Goal: Task Accomplishment & Management: Manage account settings

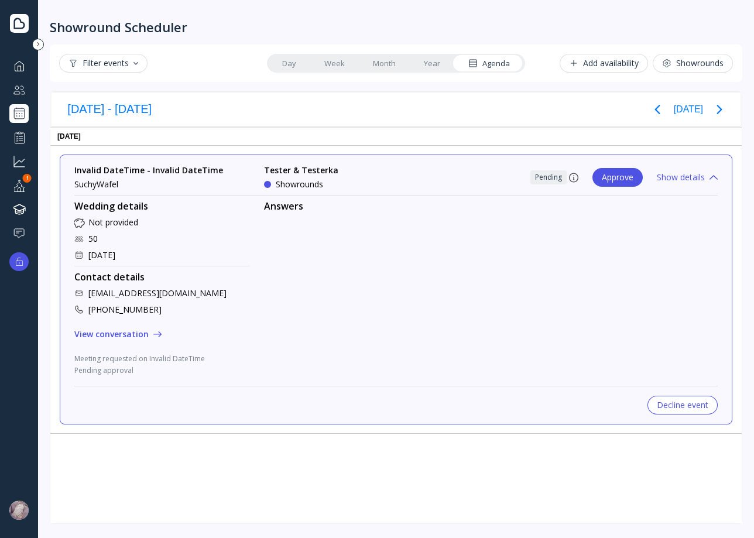
click at [30, 123] on div "Dashboard Couples manager Showrounds Scheduler Performance Grow your business Y…" at bounding box center [19, 261] width 38 height 411
click at [11, 111] on div "Showrounds Scheduler" at bounding box center [18, 113] width 19 height 19
click at [22, 110] on div at bounding box center [19, 113] width 14 height 14
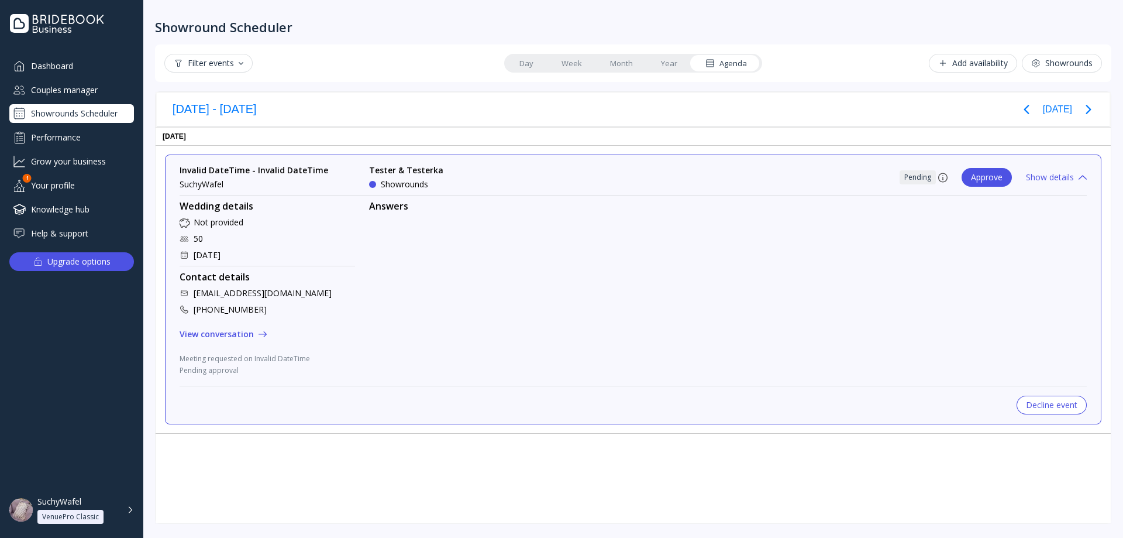
click at [75, 95] on div "Couples manager" at bounding box center [71, 89] width 125 height 19
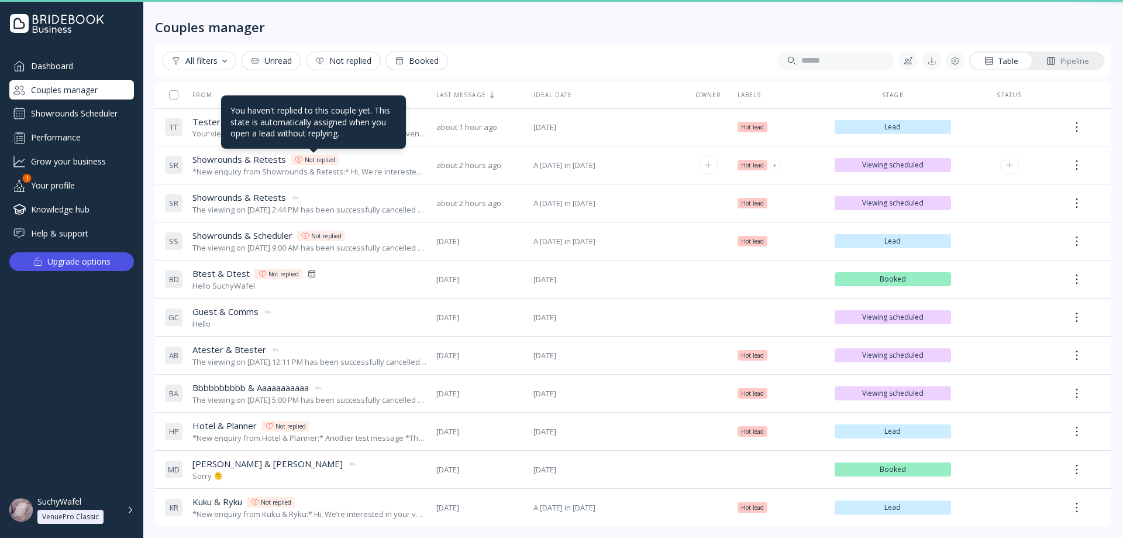
click at [291, 156] on div "Not replied" at bounding box center [315, 159] width 48 height 11
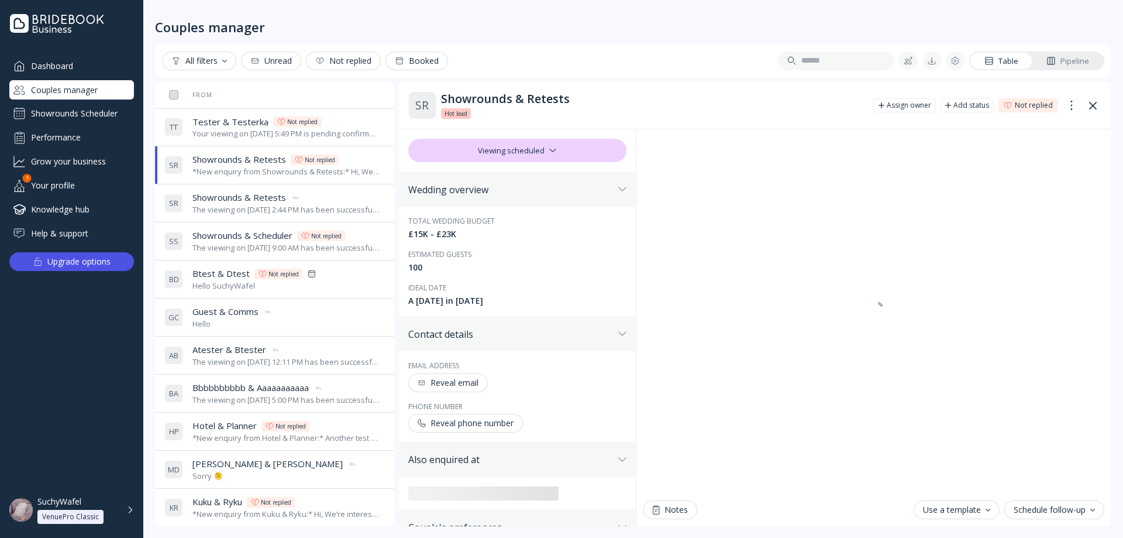
click at [246, 131] on div "Your viewing on [DATE] 5:49 PM is pending confirmation. The venue will approve …" at bounding box center [286, 133] width 188 height 11
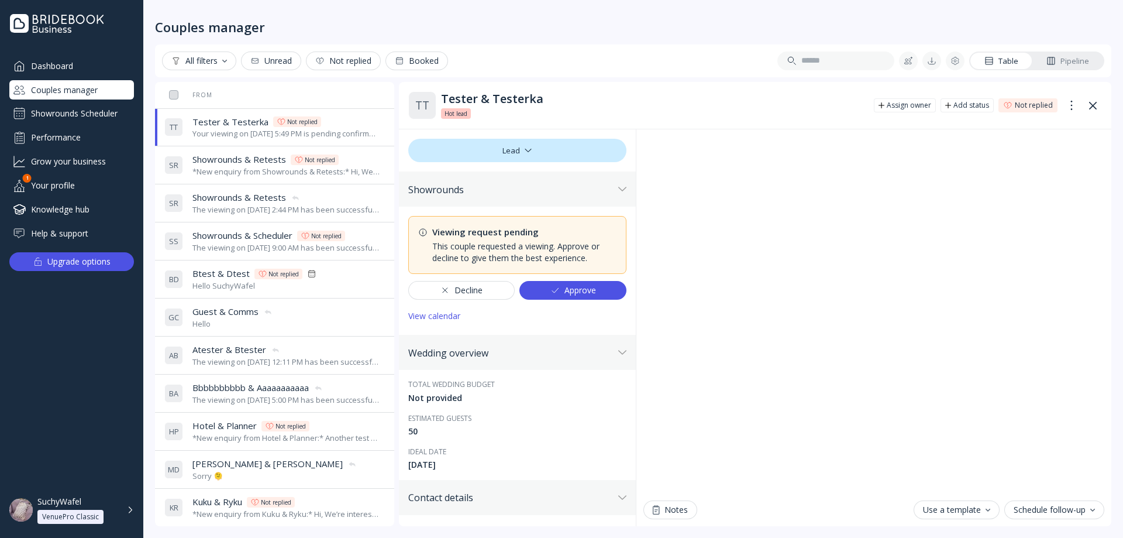
click at [248, 204] on div "The viewing on [DATE] 2:44 PM has been successfully cancelled by SuchyWafel." at bounding box center [286, 209] width 188 height 11
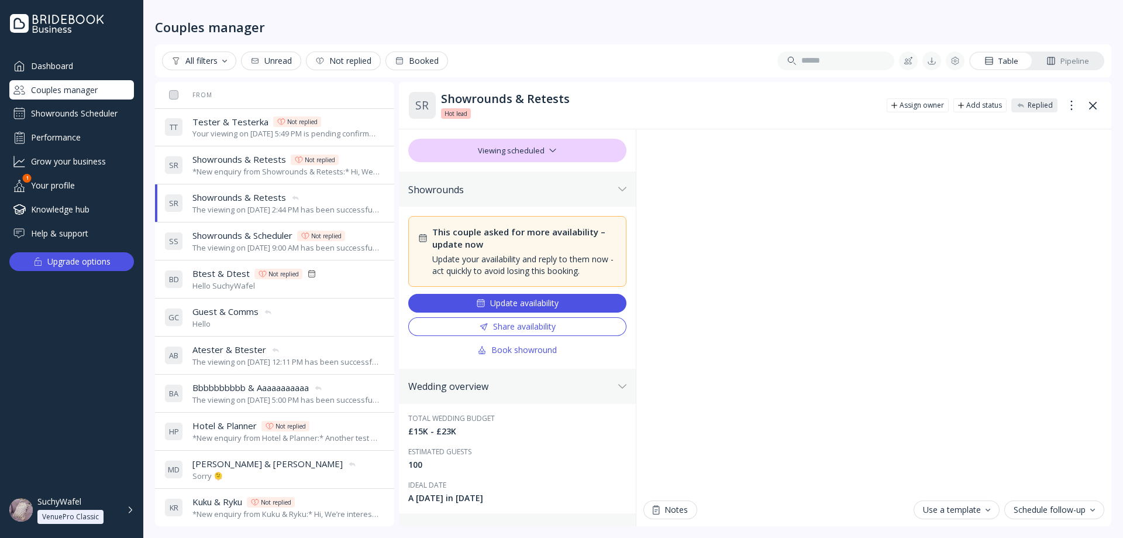
click at [247, 249] on div "The viewing on [DATE] 9:00 AM has been successfully cancelled by SuchyWafel." at bounding box center [286, 247] width 188 height 11
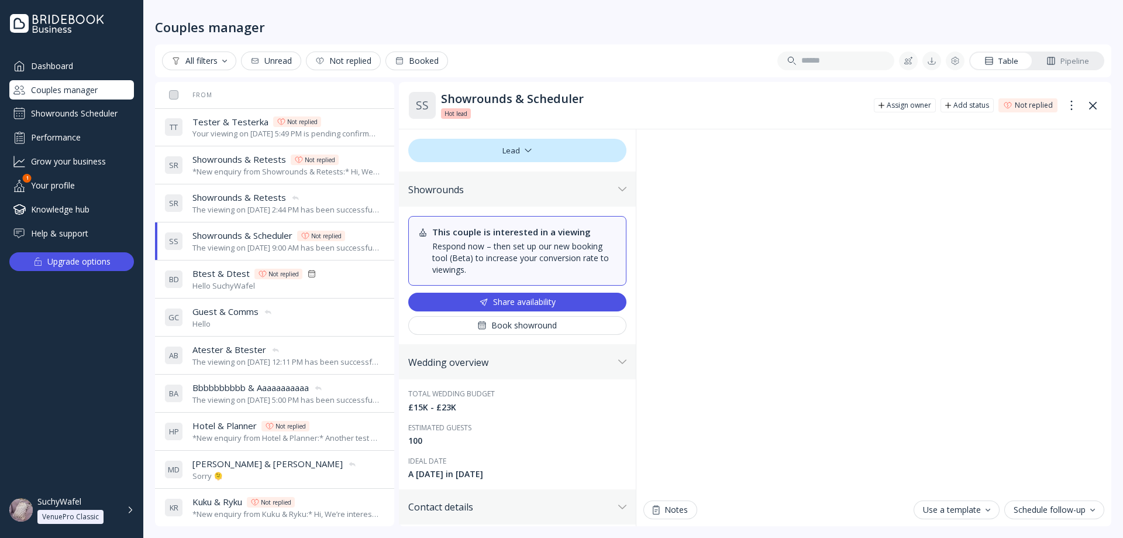
click at [256, 207] on div "The viewing on [DATE] 2:44 PM has been successfully cancelled by SuchyWafel." at bounding box center [286, 209] width 188 height 11
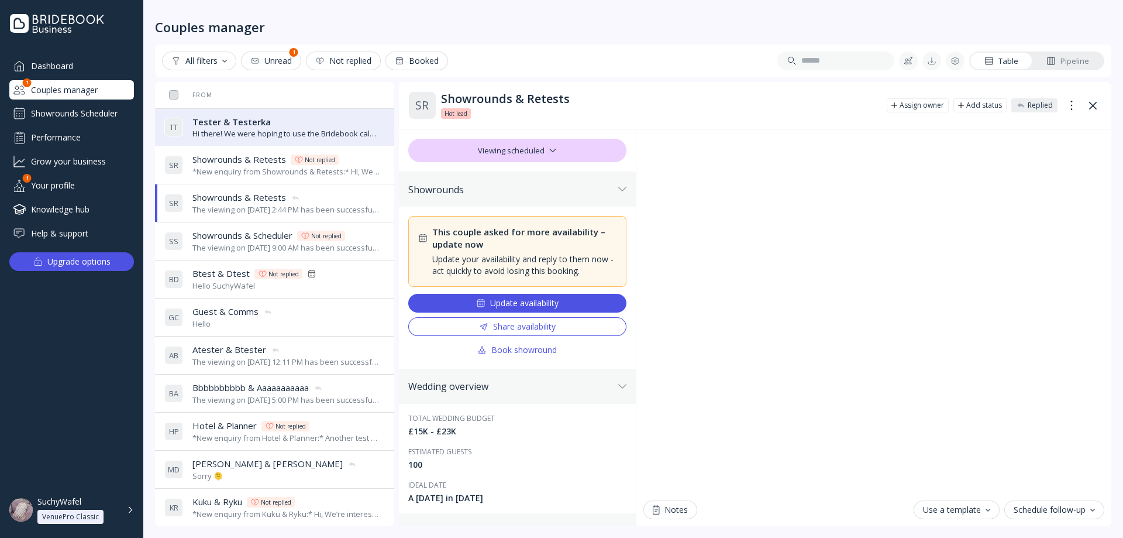
click at [241, 170] on div "*New enquiry from Showrounds & Retests:* Hi, We're interested in your venue! Ca…" at bounding box center [286, 171] width 188 height 11
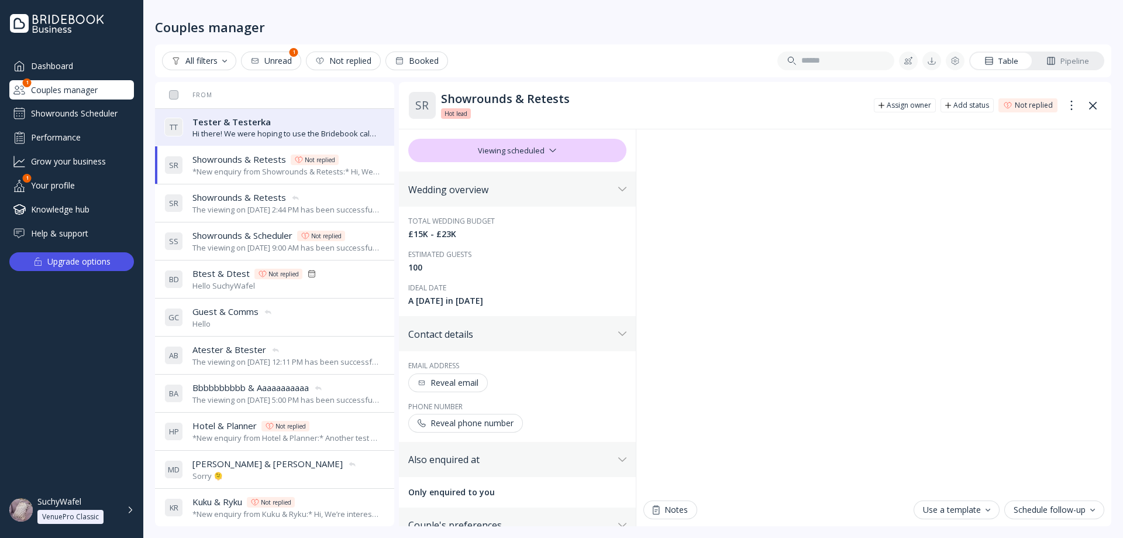
click at [245, 211] on div "The viewing on [DATE] 2:44 PM has been successfully cancelled by SuchyWafel." at bounding box center [286, 209] width 188 height 11
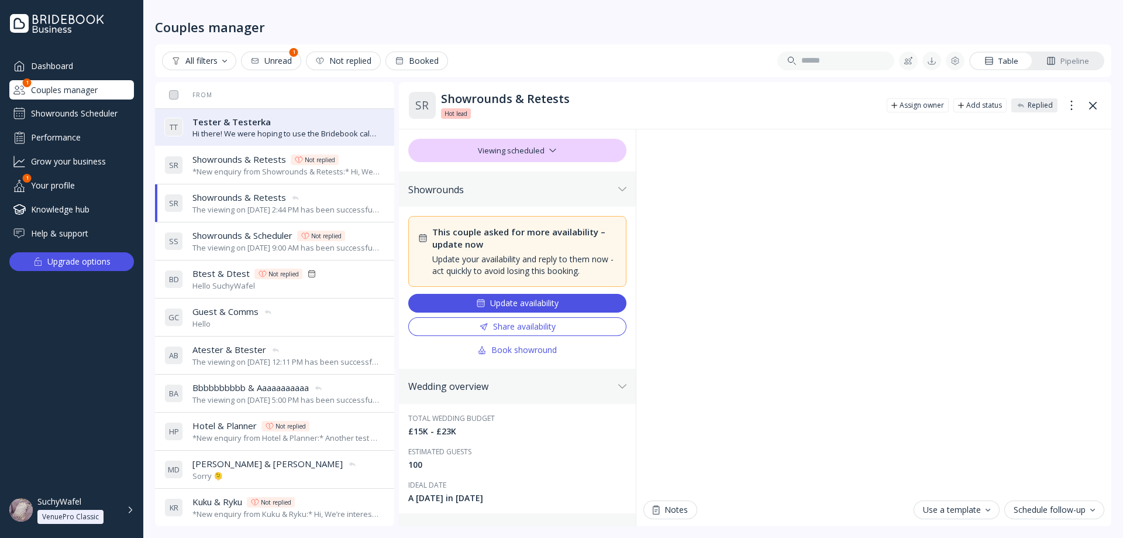
click at [249, 239] on span "Showrounds & Scheduler" at bounding box center [242, 235] width 100 height 12
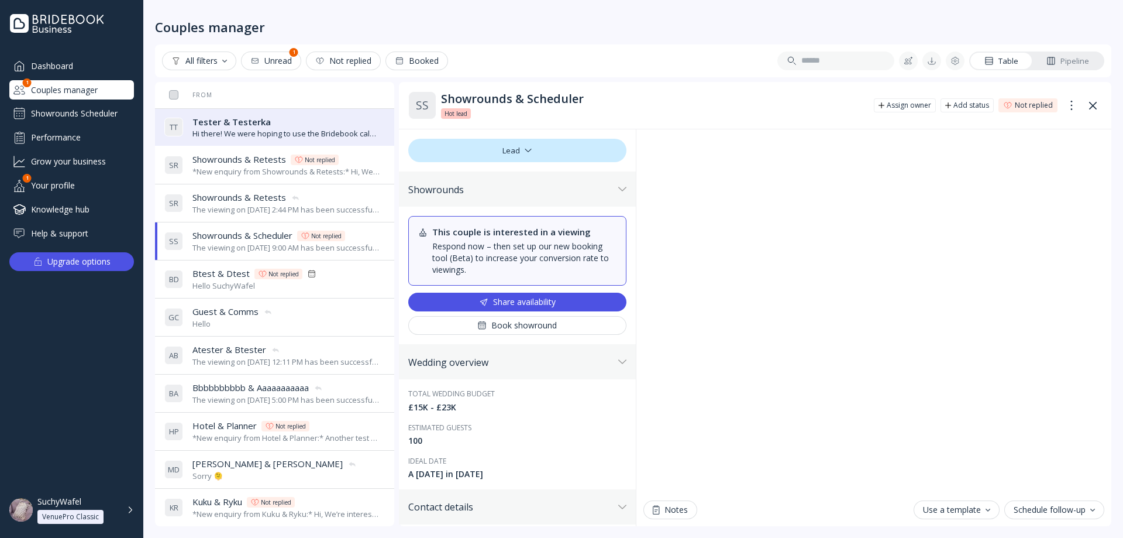
click at [269, 139] on div "Hi there! We were hoping to use the Bridebook calendar to book a viewing, but c…" at bounding box center [286, 133] width 188 height 11
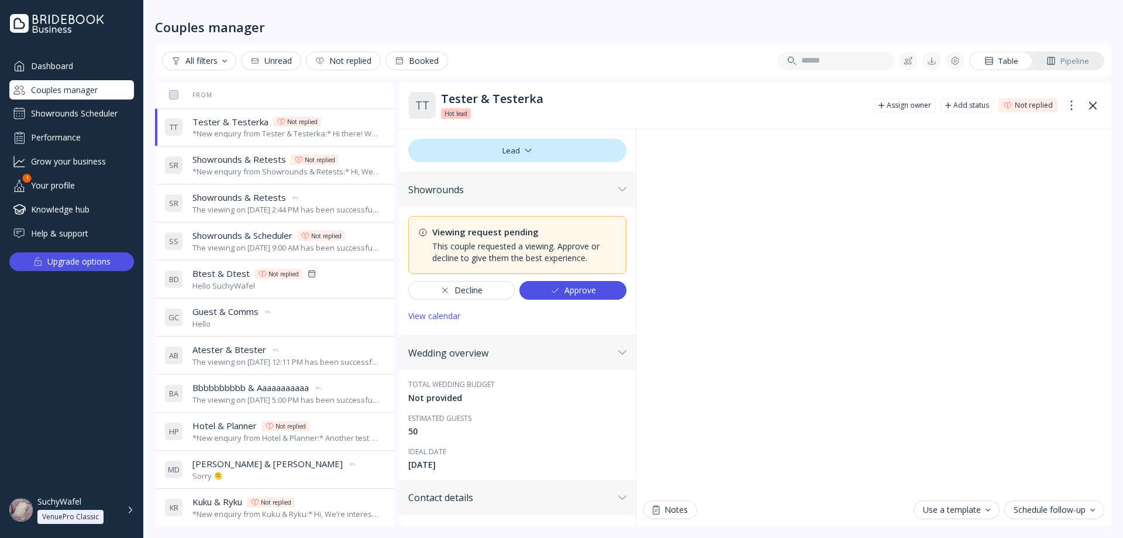
click at [259, 163] on span "Showrounds & Retests" at bounding box center [239, 159] width 94 height 12
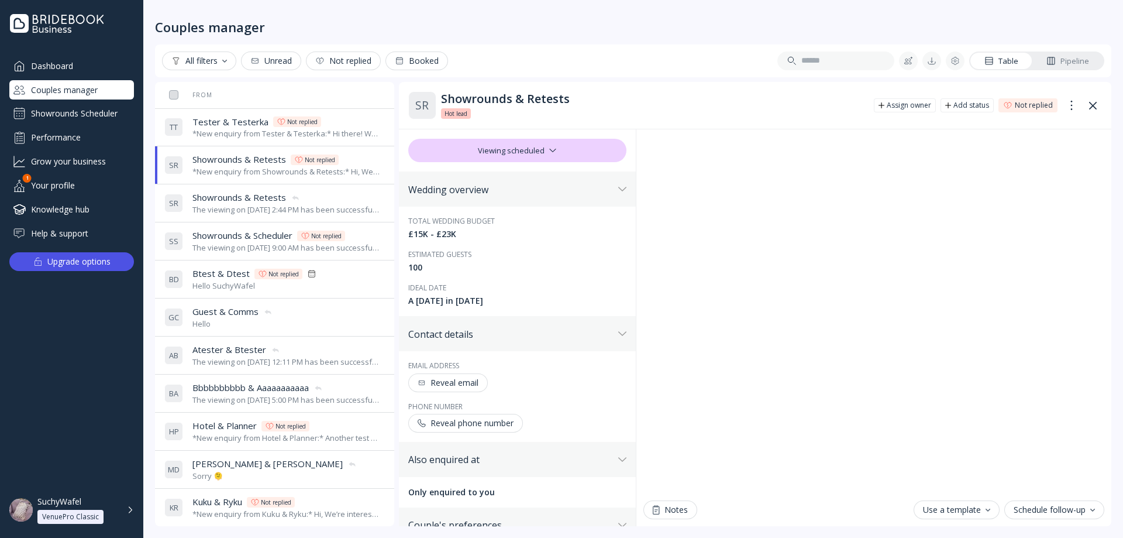
click at [271, 199] on span "Showrounds & Retests" at bounding box center [239, 197] width 94 height 12
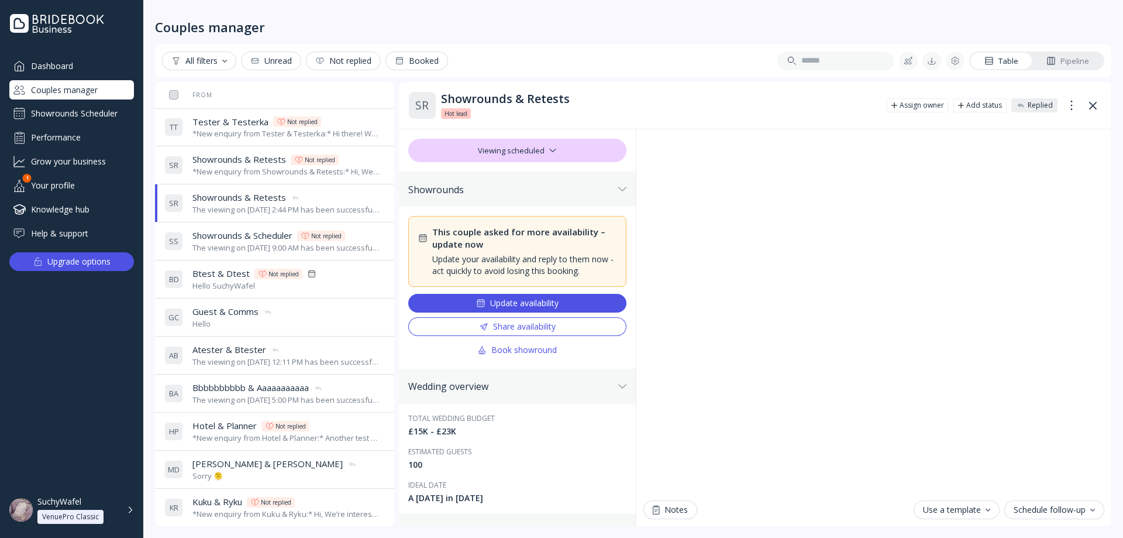
click at [541, 305] on div "Update availability" at bounding box center [517, 302] width 82 height 9
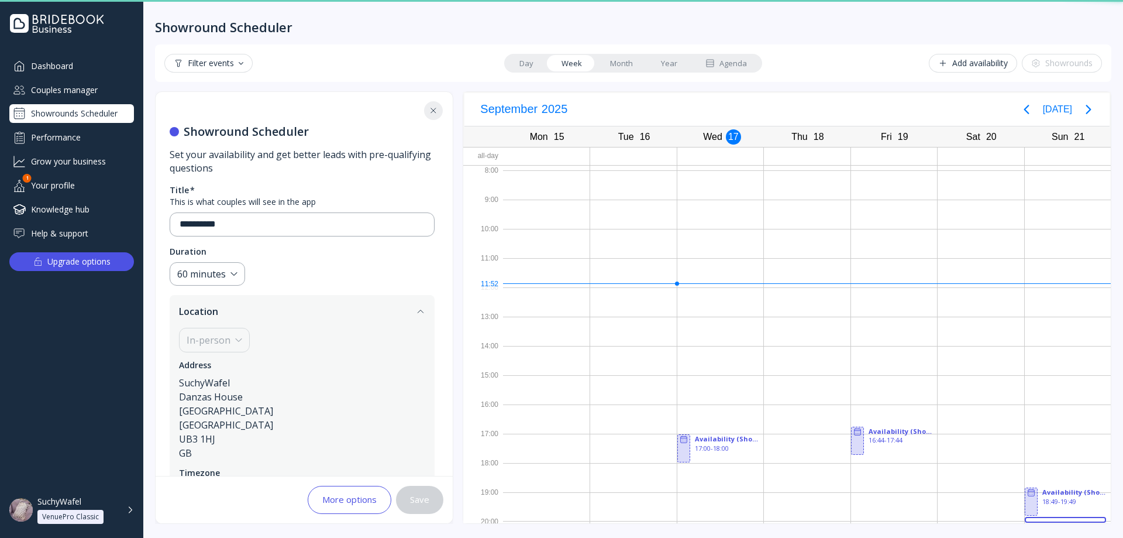
scroll to position [3, 0]
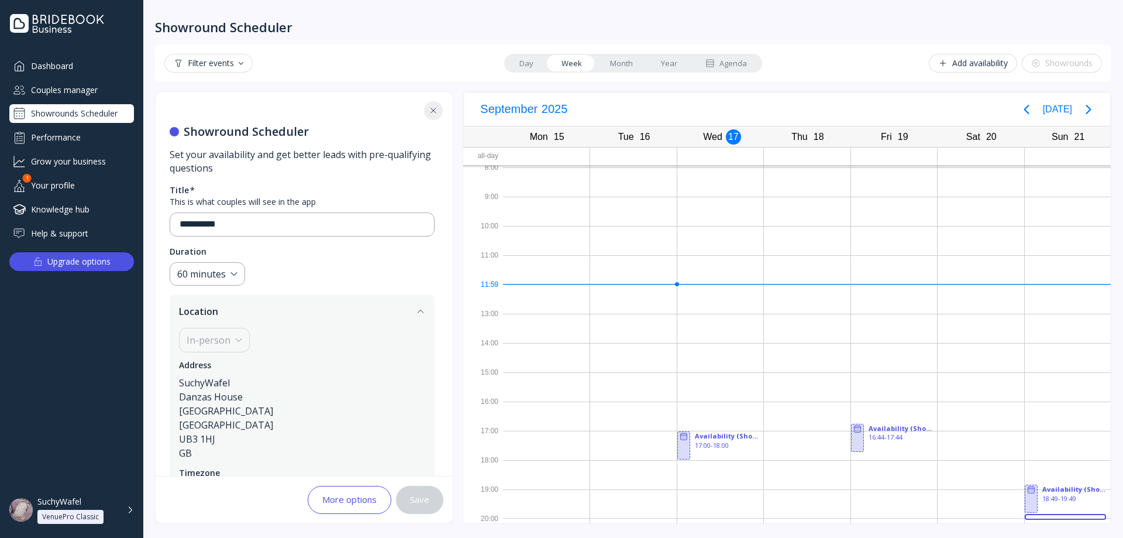
click at [80, 114] on div "Showrounds Scheduler" at bounding box center [71, 113] width 125 height 19
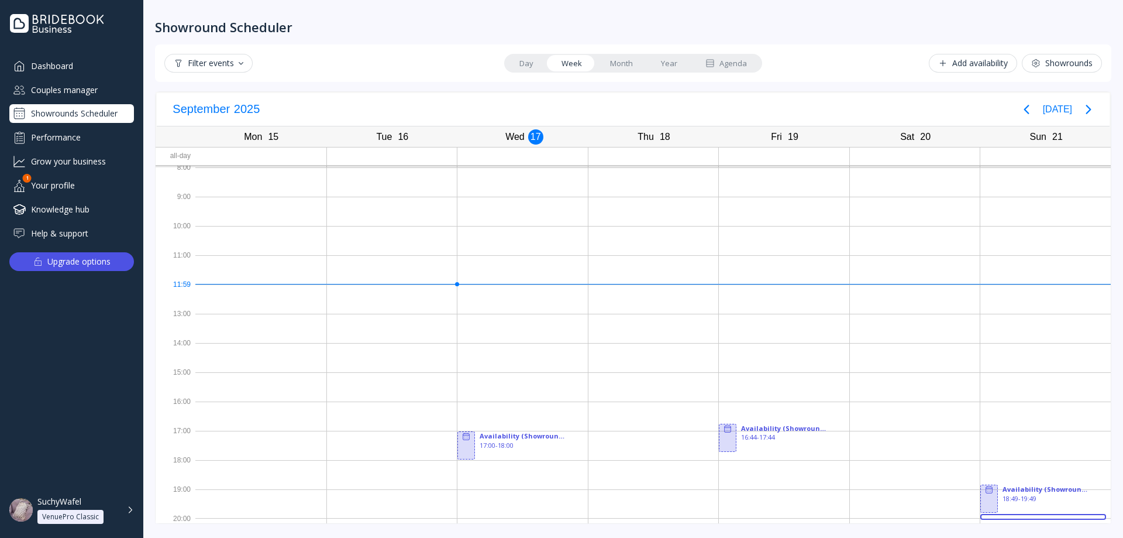
click at [753, 58] on button "Add availability" at bounding box center [973, 63] width 88 height 19
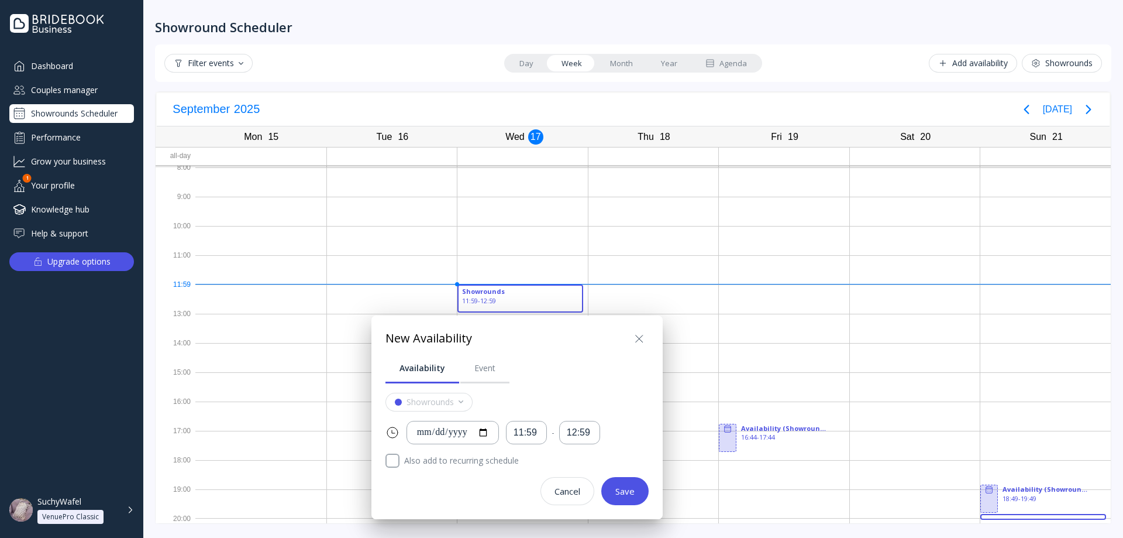
click at [753, 60] on div at bounding box center [561, 268] width 1310 height 725
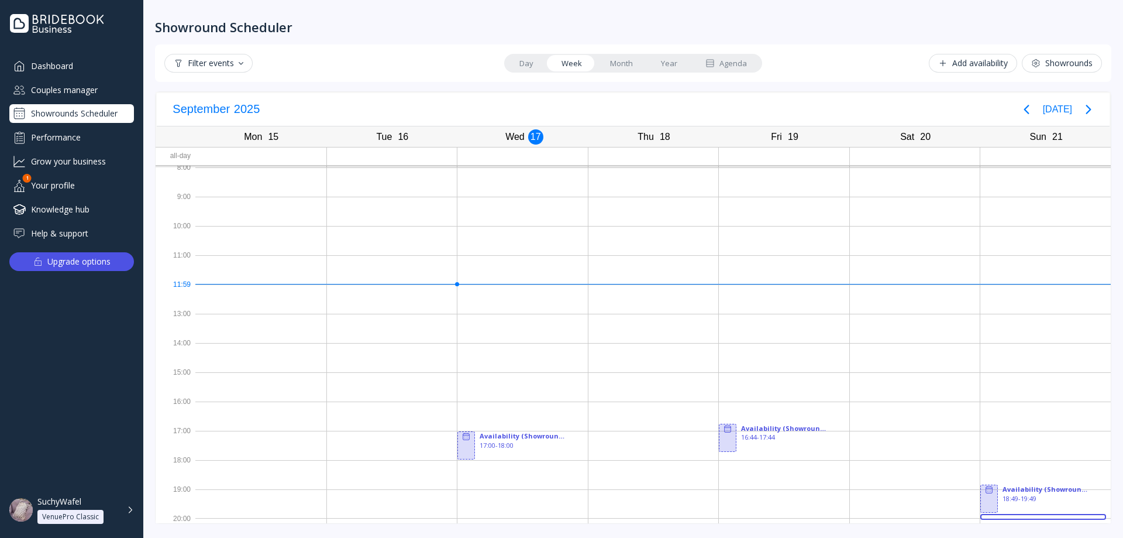
click at [85, 86] on div "Couples manager" at bounding box center [71, 89] width 125 height 19
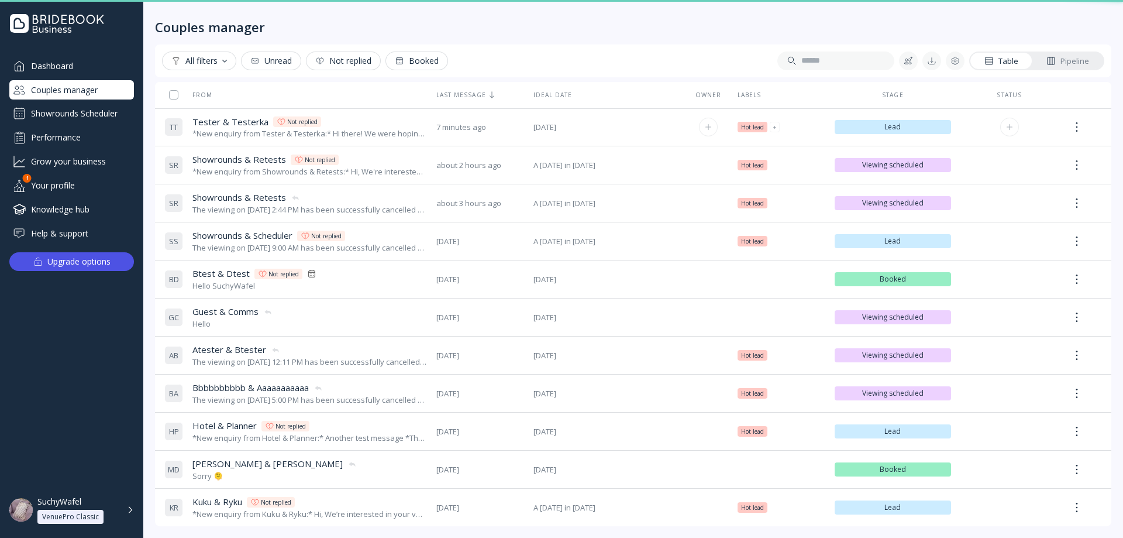
click at [379, 130] on div "*New enquiry from Tester & Testerka:* Hi there! We were hoping to use the Bride…" at bounding box center [309, 133] width 235 height 11
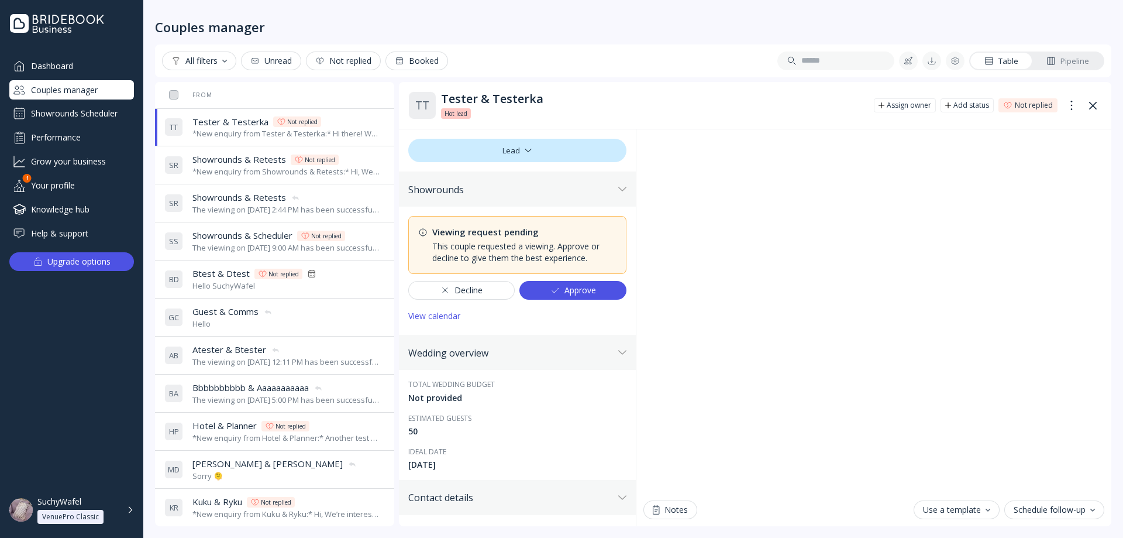
click at [362, 159] on div "Showrounds & Retests Showrounds & Retests Not replied" at bounding box center [286, 159] width 188 height 12
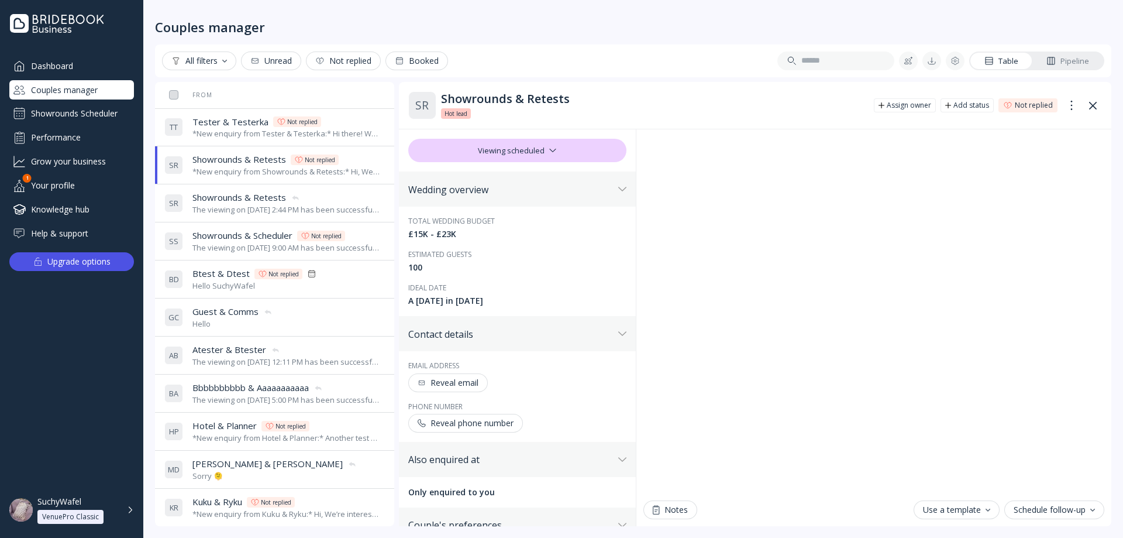
click at [353, 202] on div "Showrounds & Retests Showrounds & Retests" at bounding box center [286, 197] width 188 height 12
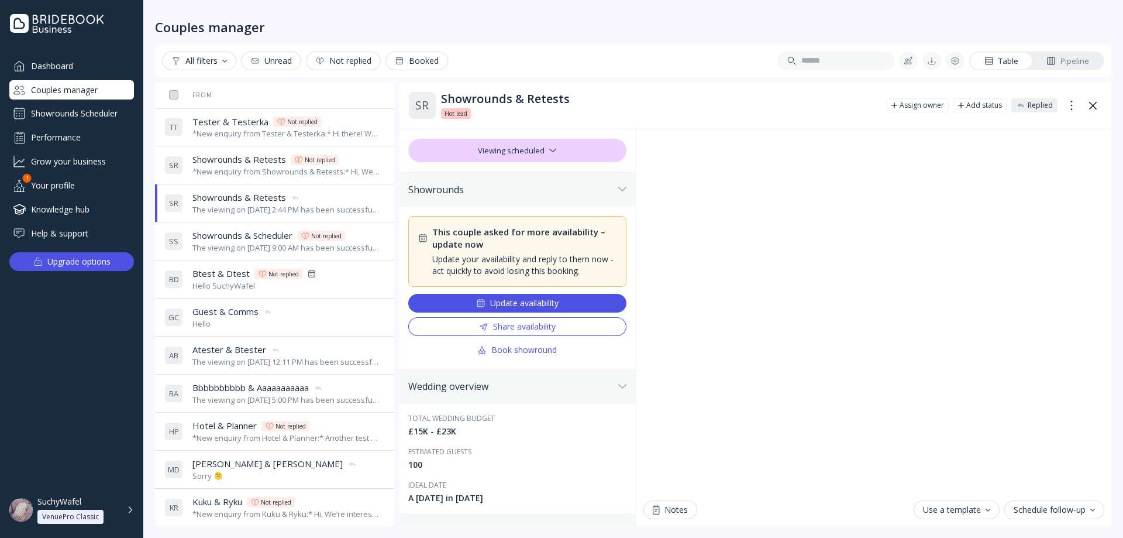
click at [345, 242] on div "The viewing on [DATE] 9:00 AM has been successfully cancelled by SuchyWafel." at bounding box center [286, 247] width 188 height 11
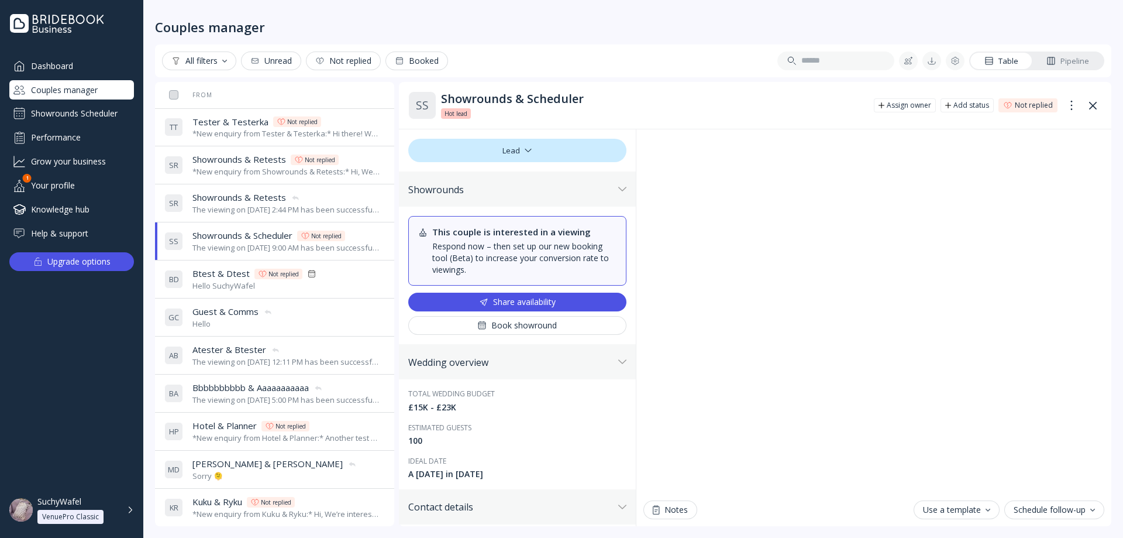
click at [234, 135] on div "*New enquiry from Tester & Testerka:* Hi there! We were hoping to use the Bride…" at bounding box center [286, 133] width 188 height 11
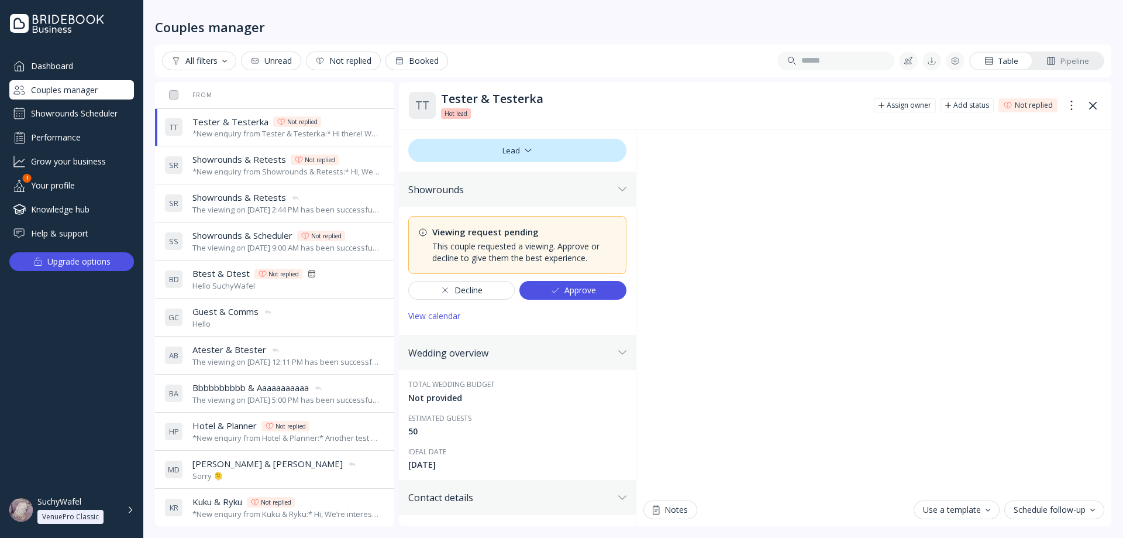
click at [229, 156] on span "Showrounds & Retests" at bounding box center [239, 159] width 94 height 12
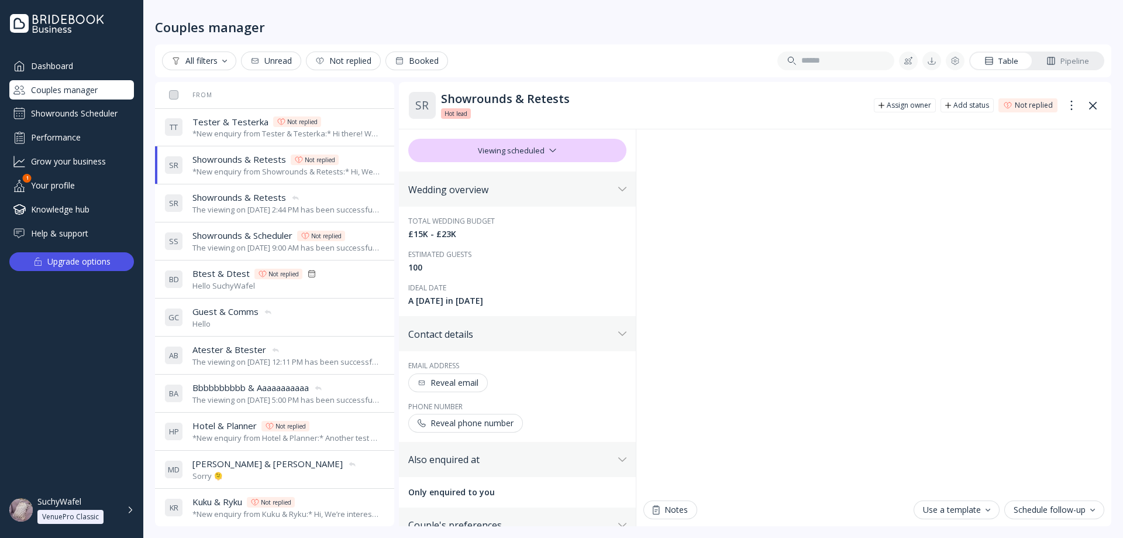
click at [250, 199] on span "Showrounds & Retests" at bounding box center [239, 197] width 94 height 12
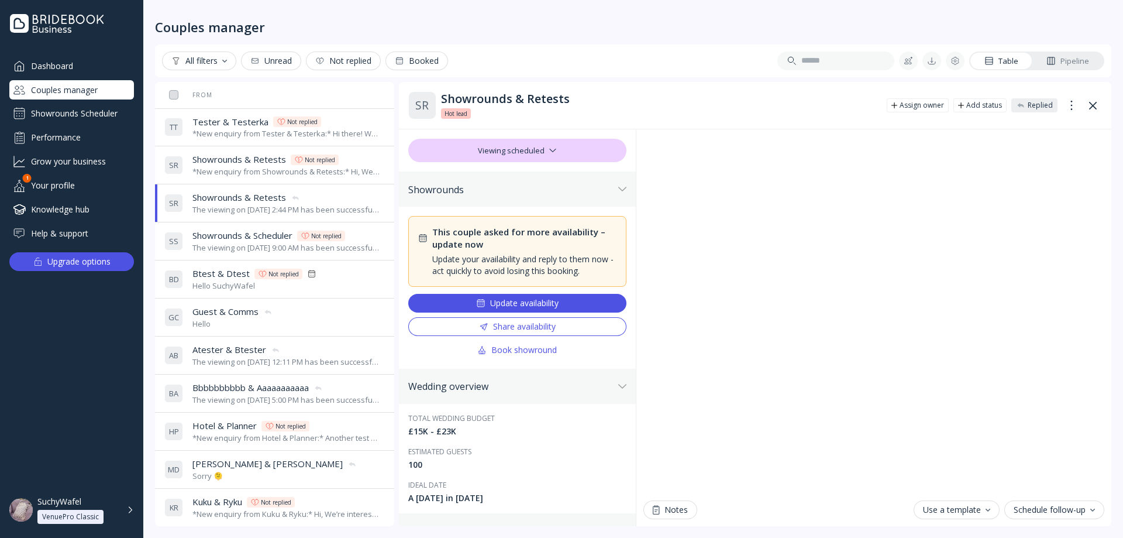
click at [509, 304] on div "Update availability" at bounding box center [517, 302] width 82 height 9
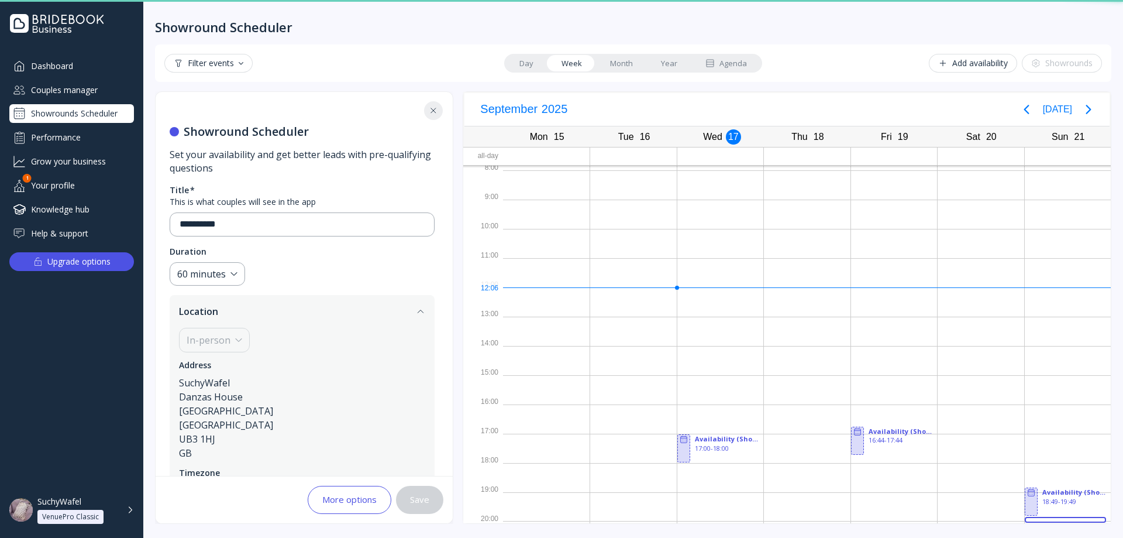
scroll to position [3, 0]
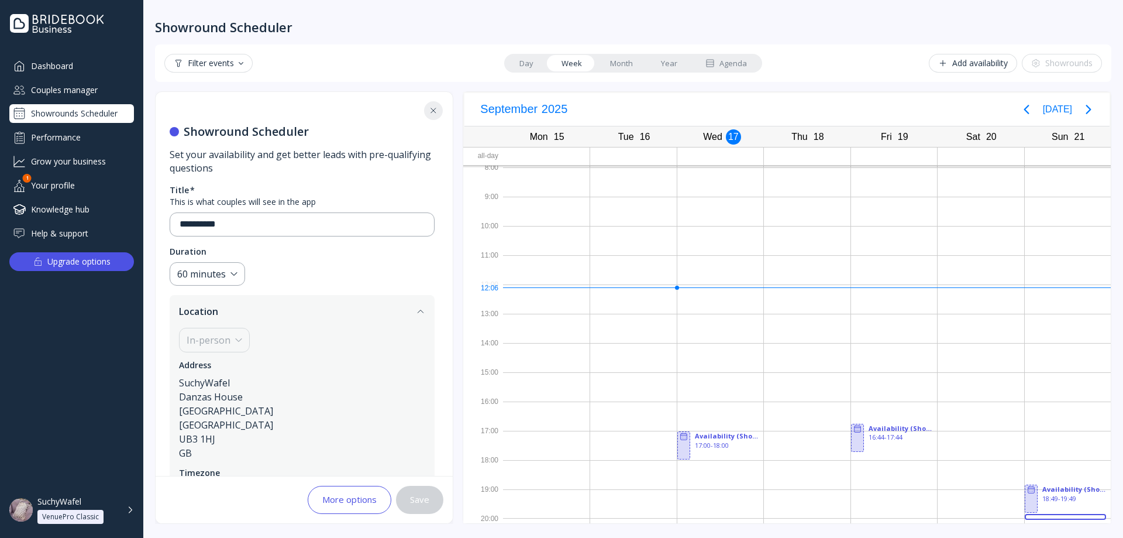
click at [76, 99] on div "Dashboard Couples manager Showrounds Scheduler Performance Grow your business Y…" at bounding box center [71, 149] width 125 height 187
click at [78, 95] on div "Couples manager" at bounding box center [71, 89] width 125 height 19
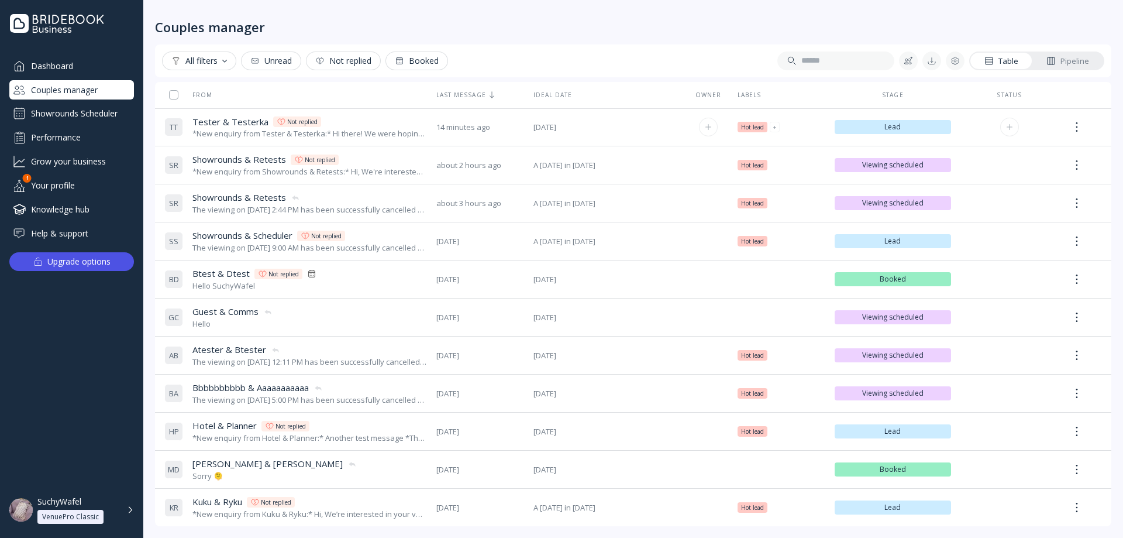
click at [343, 137] on div "*New enquiry from Tester & Testerka:* Hi there! We were hoping to use the Bride…" at bounding box center [309, 133] width 235 height 11
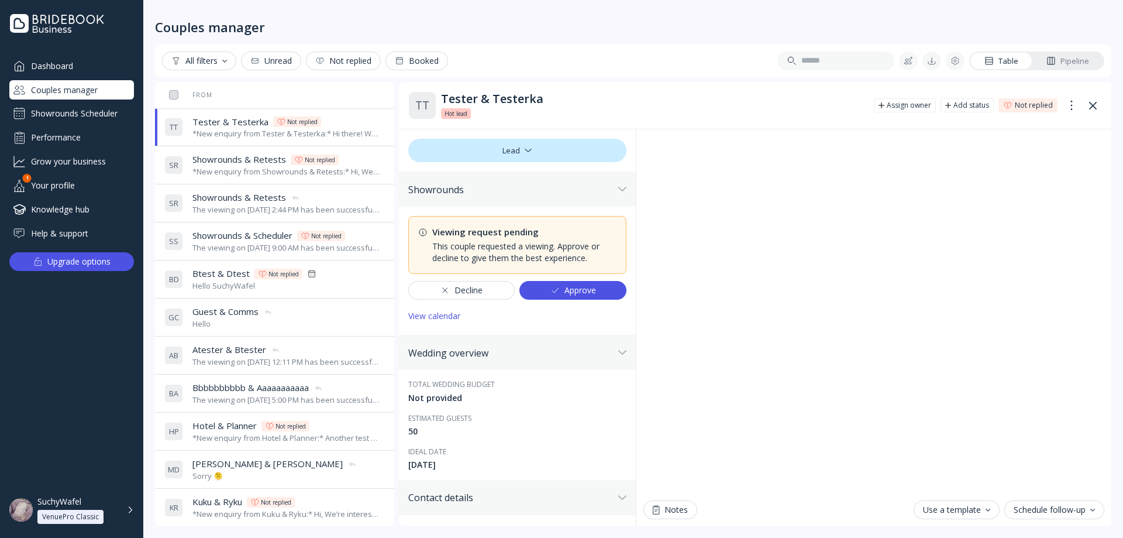
click at [333, 157] on div "Not replied" at bounding box center [320, 159] width 30 height 9
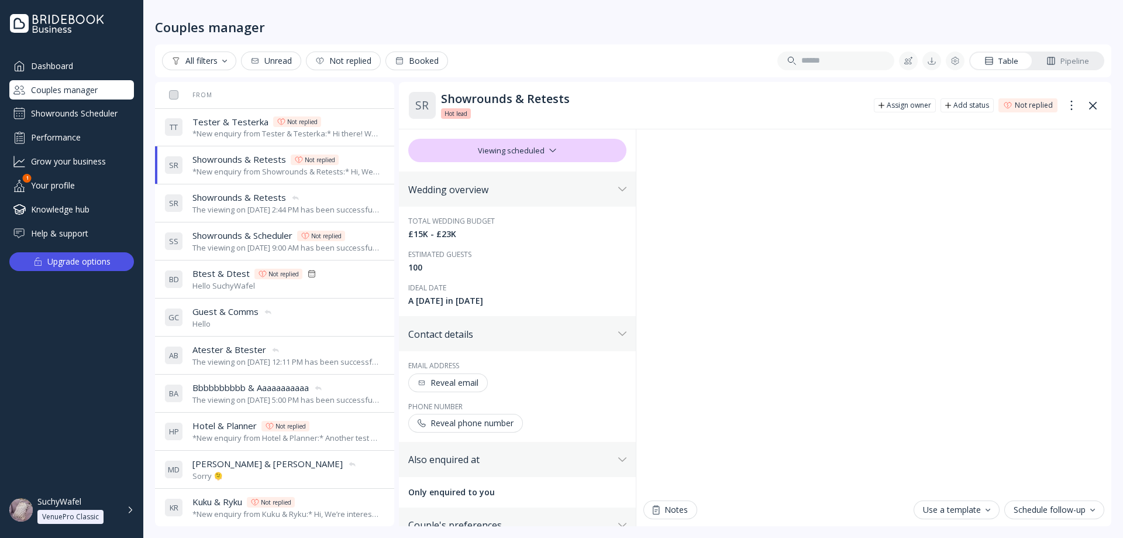
click at [342, 190] on div "S R Showrounds & Retests Showrounds & Retests The viewing on [DATE] 2:44 PM has…" at bounding box center [272, 203] width 216 height 33
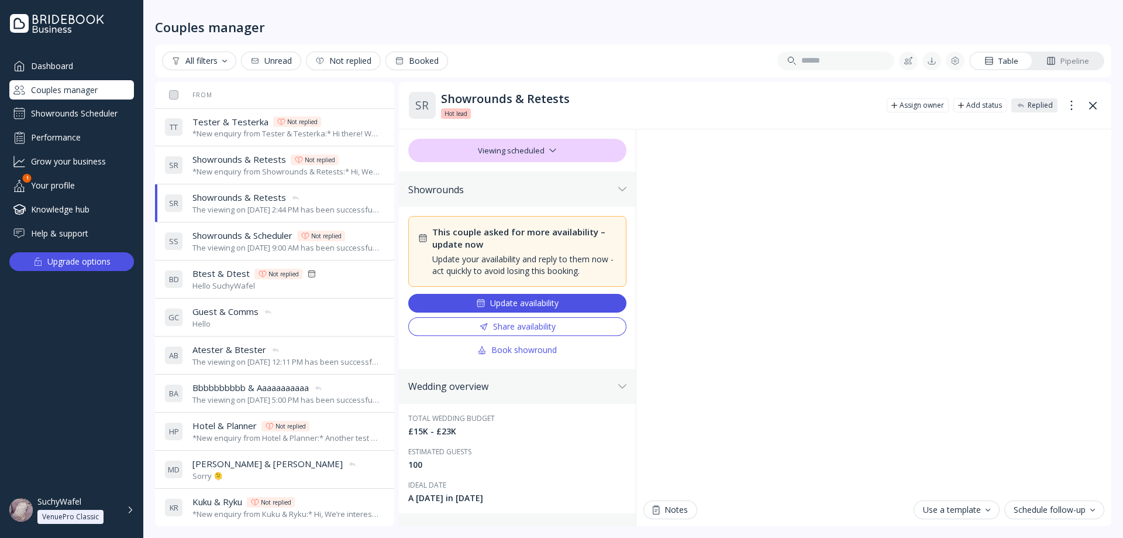
click at [496, 329] on div "Share availability" at bounding box center [517, 326] width 77 height 9
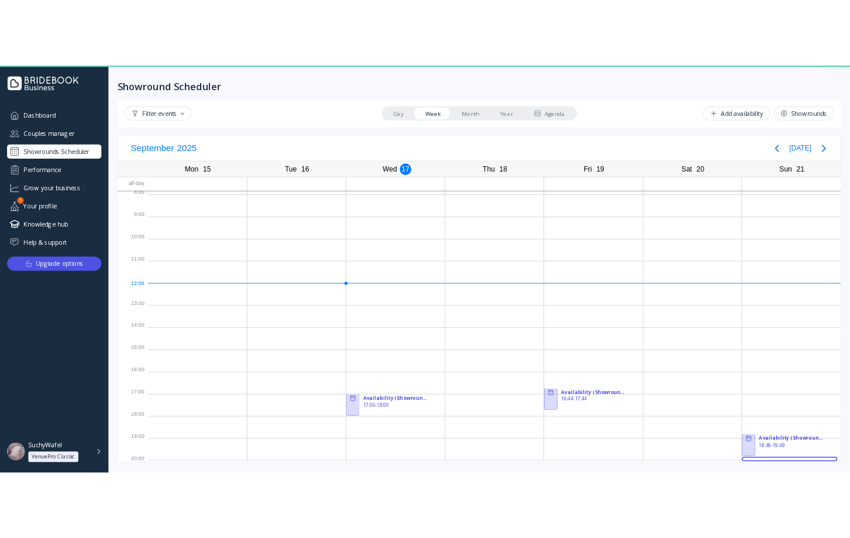
scroll to position [3, 0]
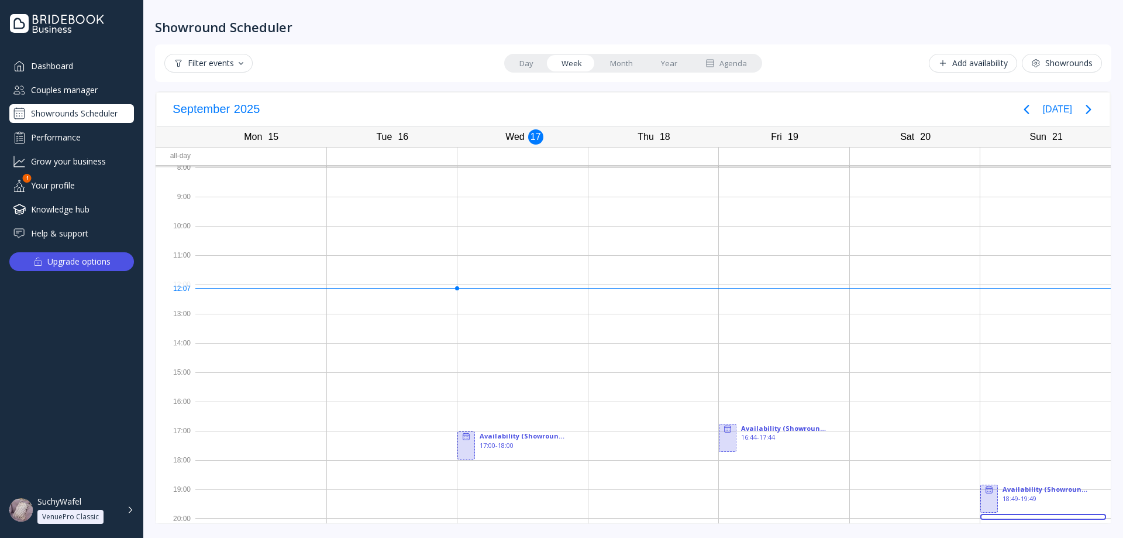
click at [75, 95] on div "Couples manager" at bounding box center [71, 89] width 125 height 19
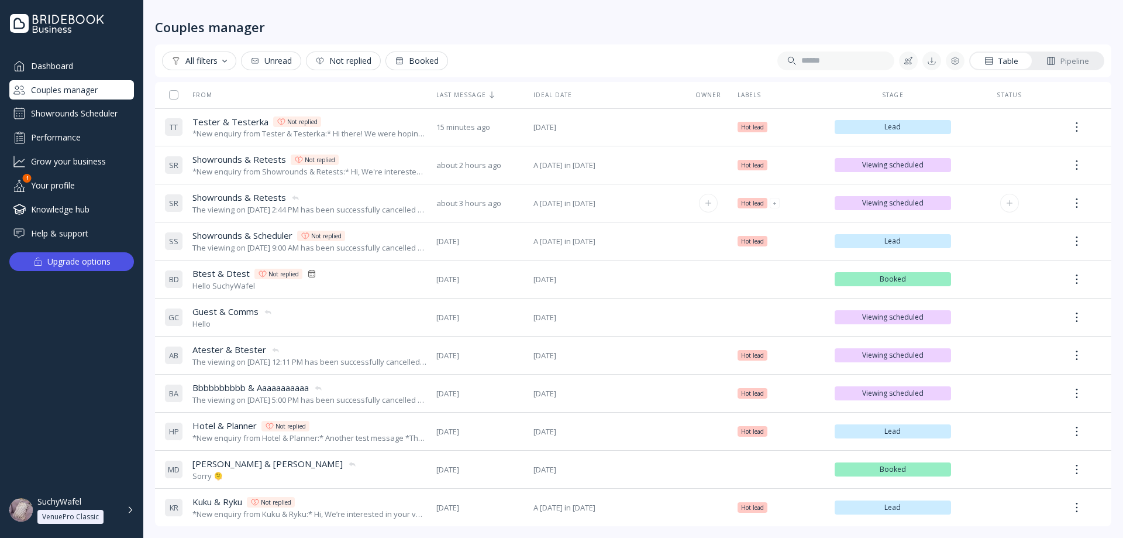
click at [293, 190] on div "S R Showrounds & Retests Showrounds & Retests The viewing on [DATE] 2:44 PM has…" at bounding box center [295, 203] width 263 height 33
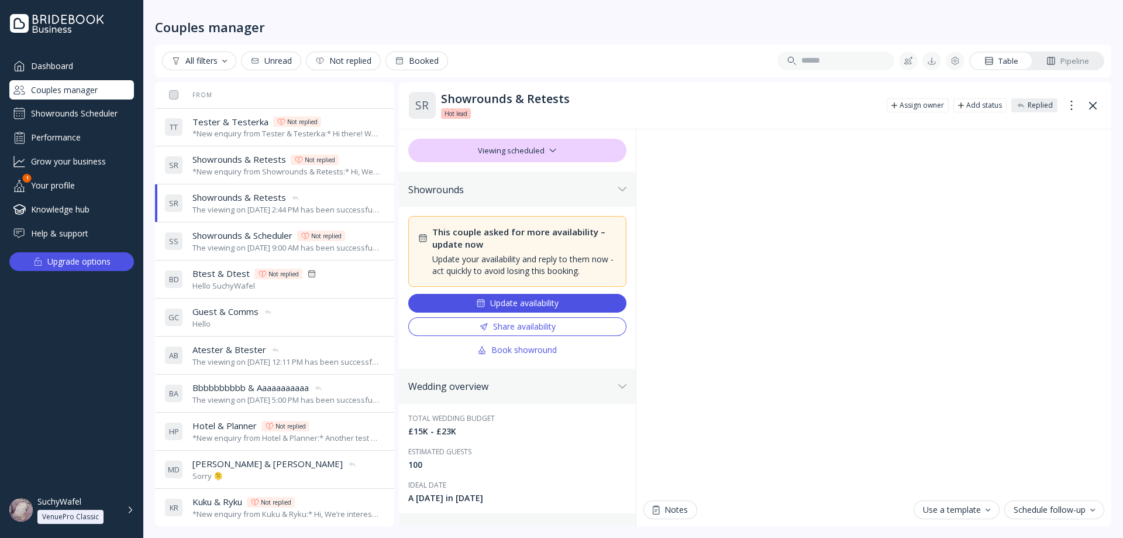
click at [601, 62] on div at bounding box center [671, 60] width 446 height 19
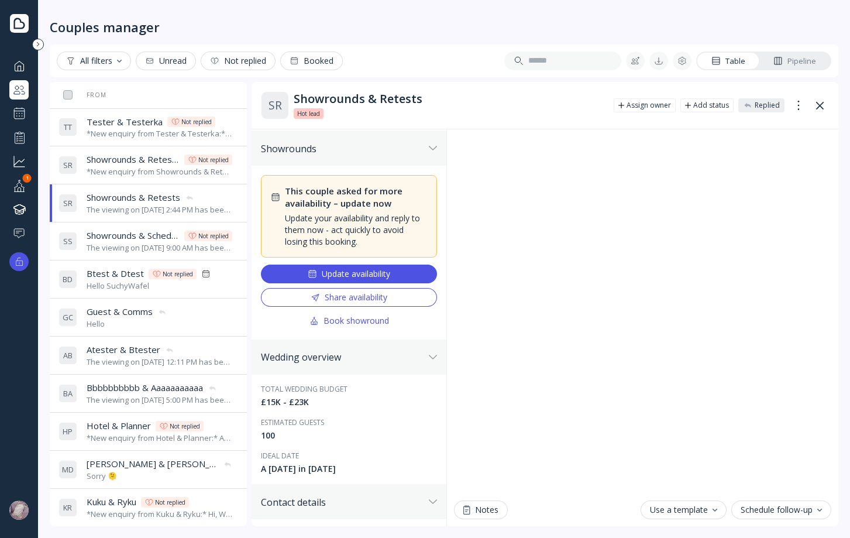
scroll to position [59, 0]
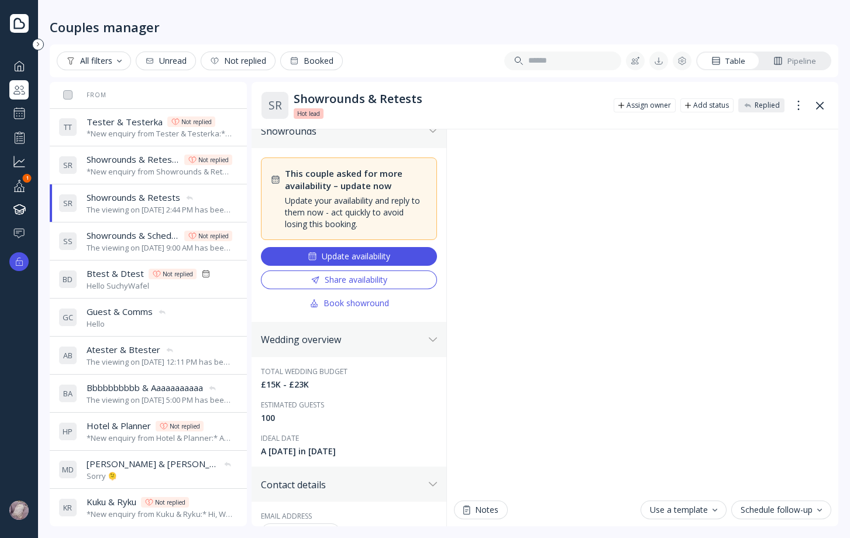
click at [336, 277] on div "Share availability" at bounding box center [349, 279] width 77 height 9
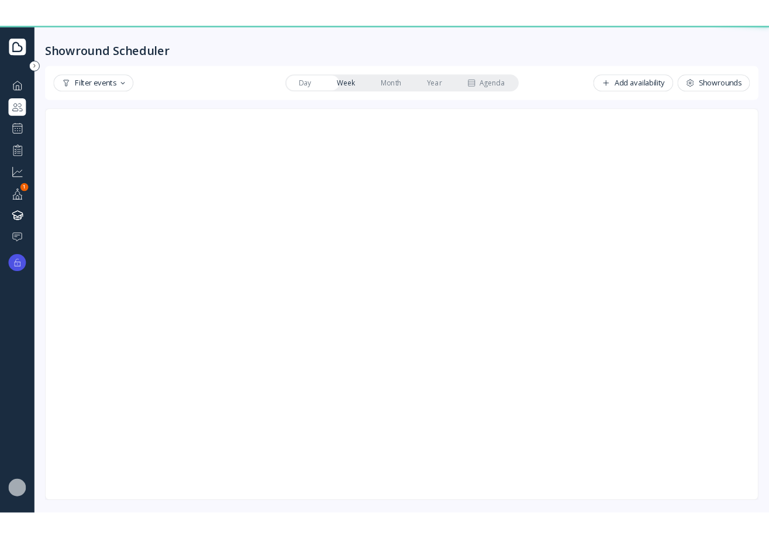
scroll to position [3, 0]
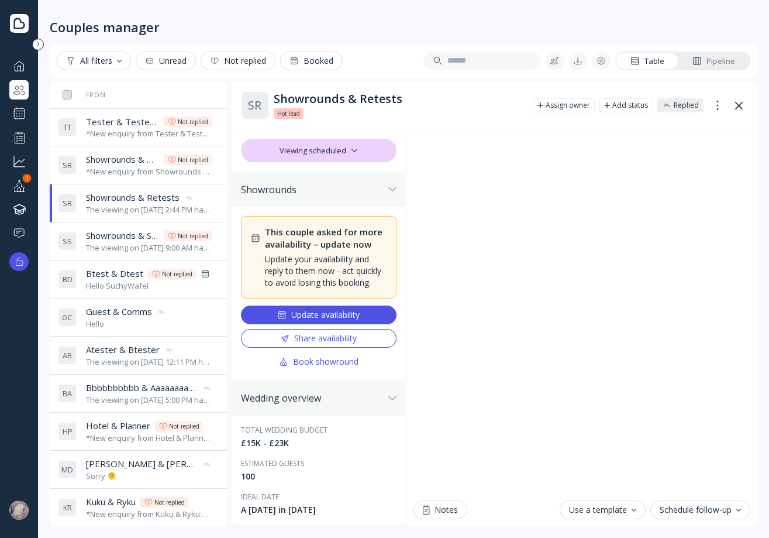
click at [373, 347] on button "Share availability" at bounding box center [319, 338] width 156 height 19
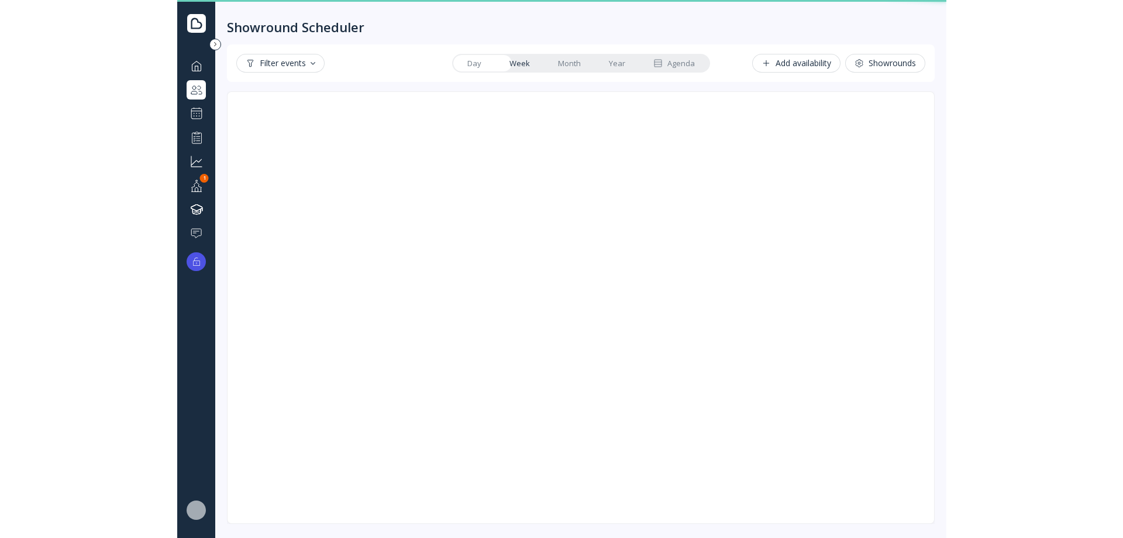
scroll to position [3, 0]
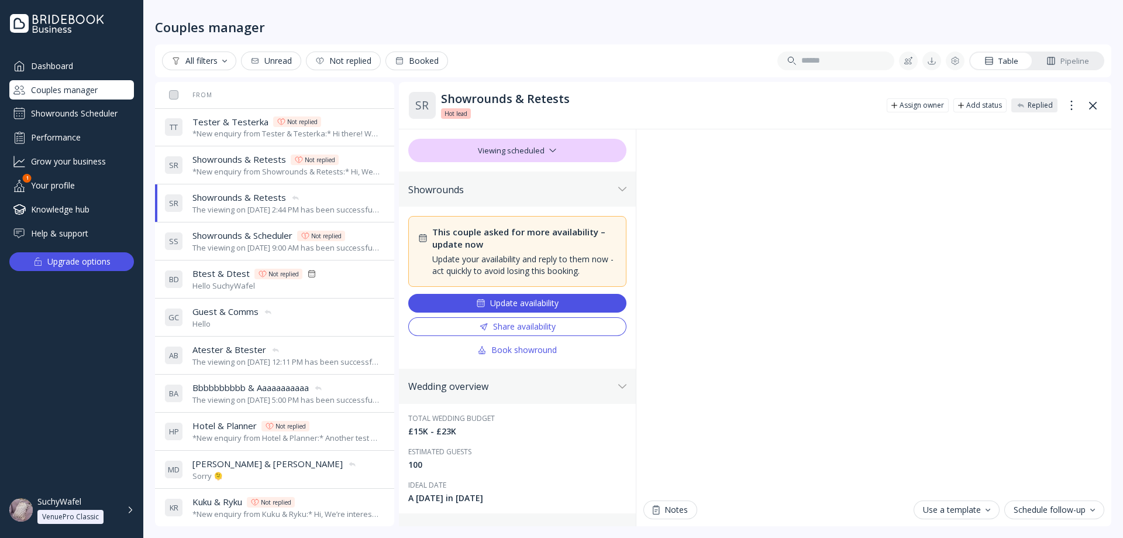
click at [536, 332] on button "Share availability" at bounding box center [517, 326] width 218 height 19
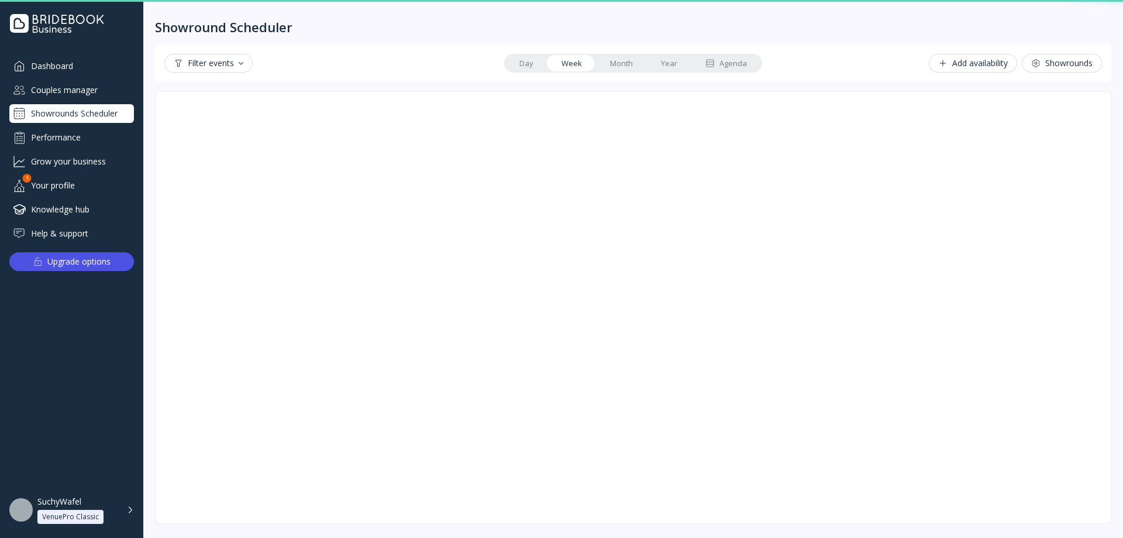
scroll to position [3, 0]
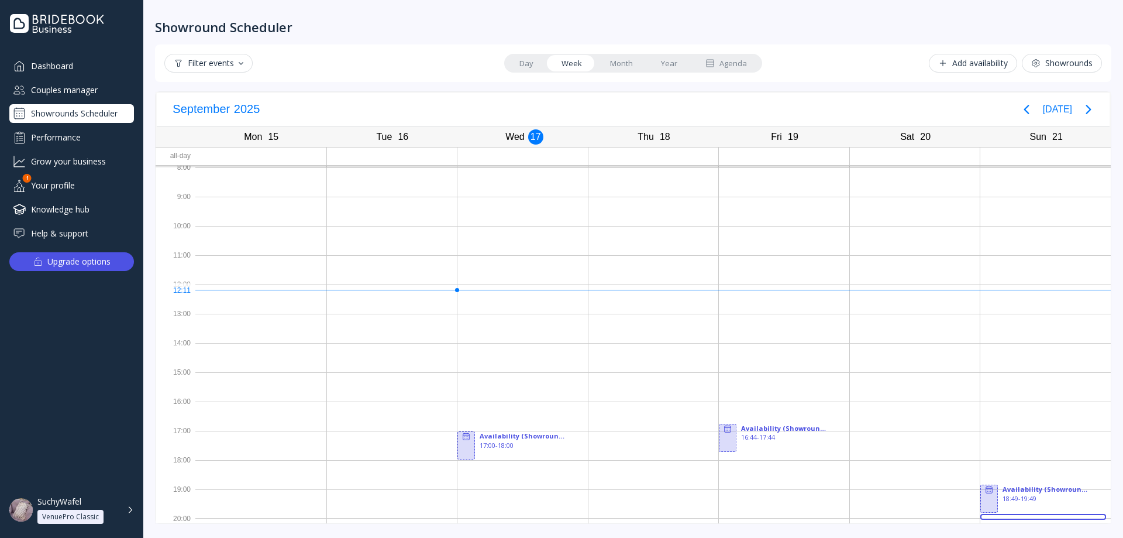
click at [71, 92] on div "Couples manager" at bounding box center [71, 89] width 125 height 19
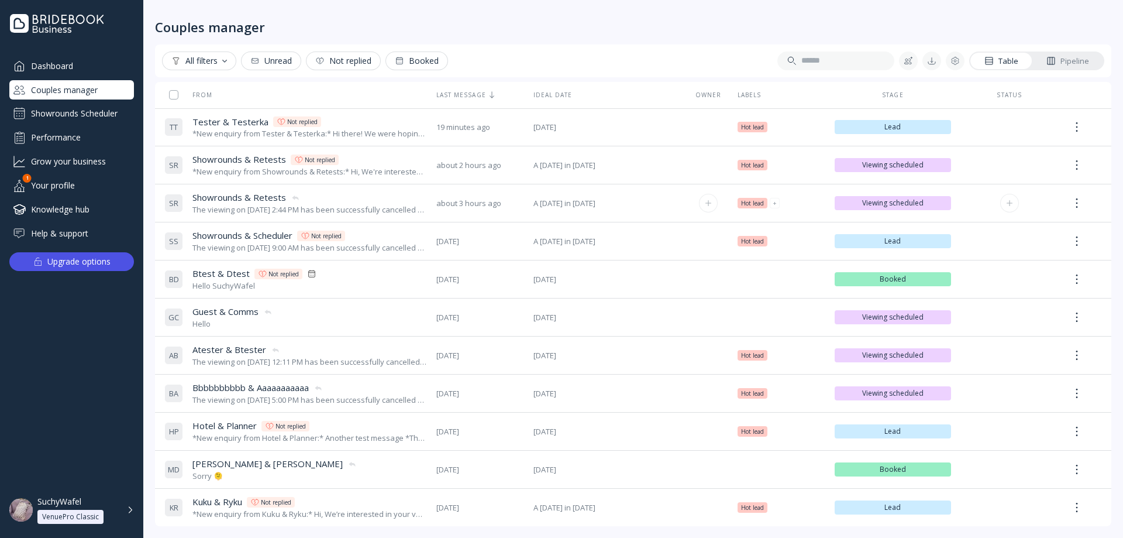
click at [239, 194] on span "Showrounds & Retests" at bounding box center [239, 197] width 94 height 12
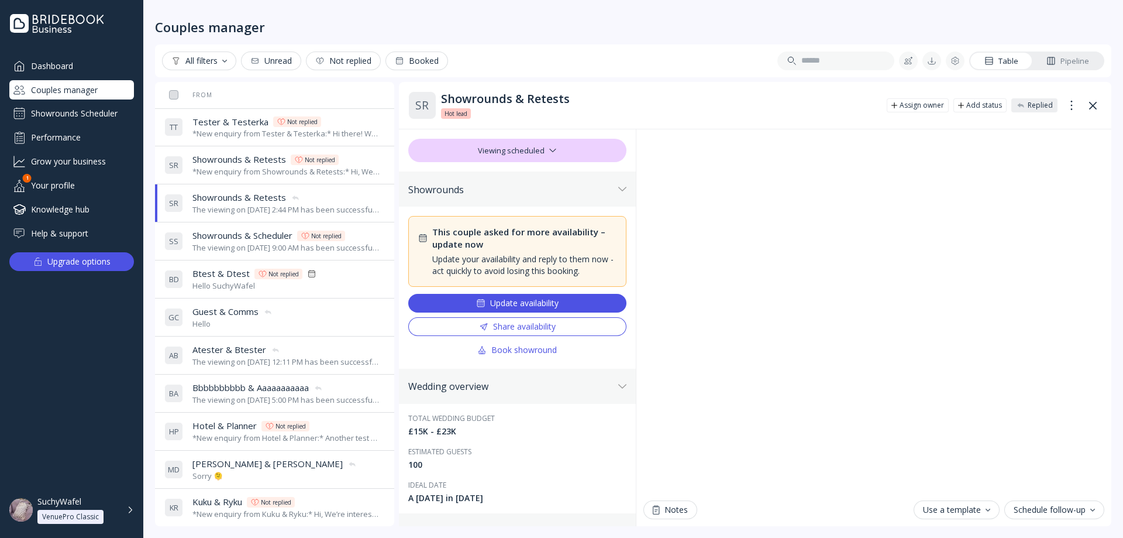
click at [494, 329] on div "Share availability" at bounding box center [517, 326] width 77 height 9
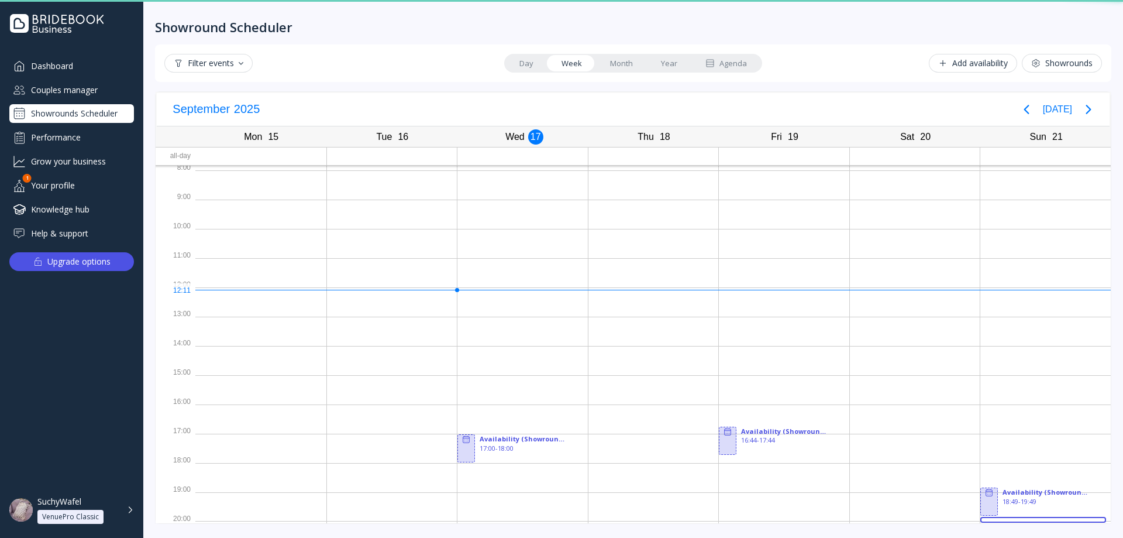
scroll to position [3, 0]
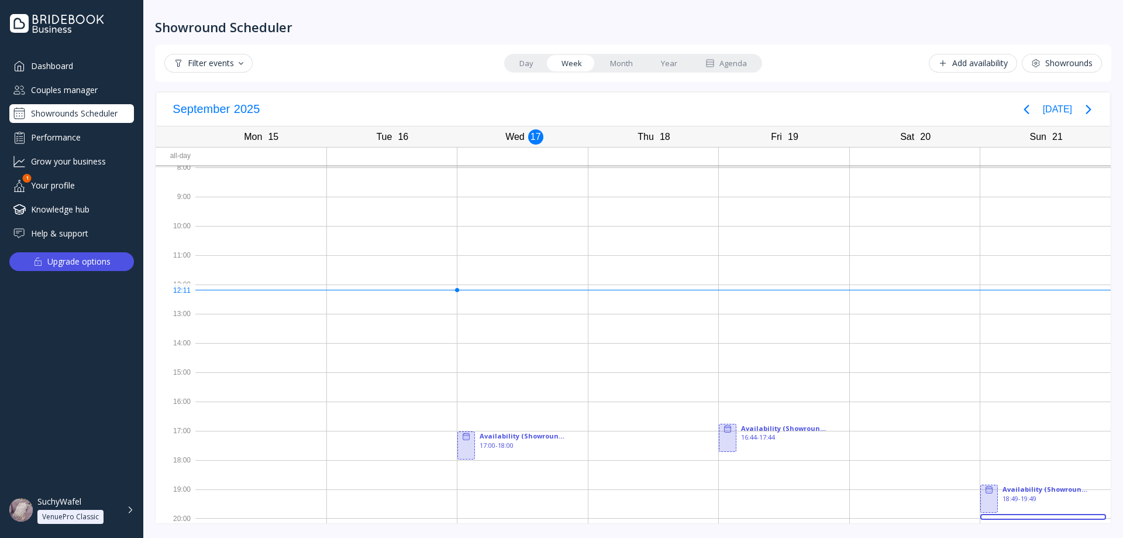
click at [76, 98] on div "Couples manager" at bounding box center [71, 89] width 125 height 19
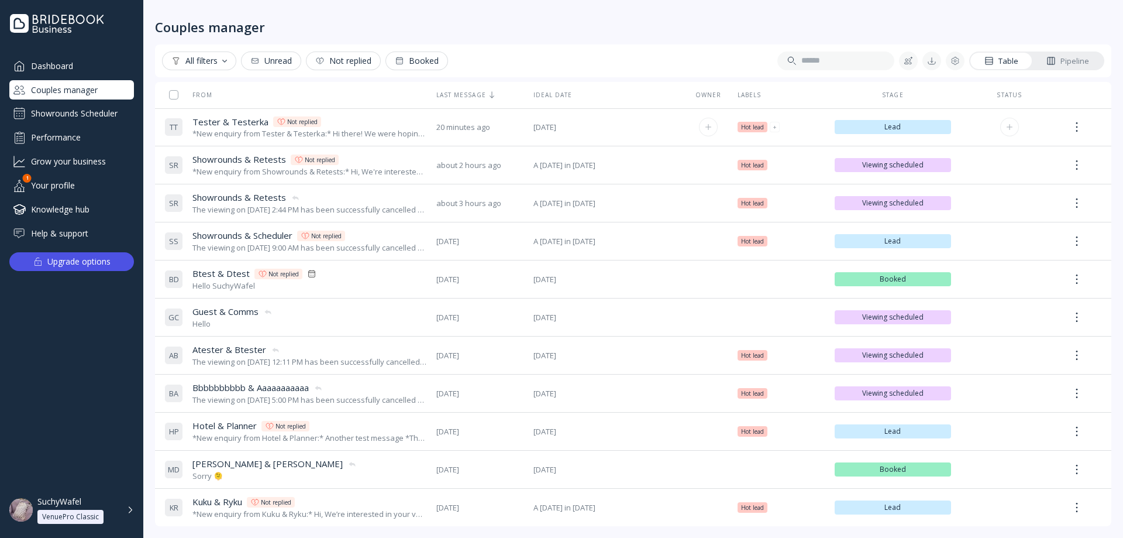
click at [333, 140] on div "T T Tester & Testerka Tester & Testerka Not replied *New enquiry from Tester & …" at bounding box center [295, 127] width 263 height 33
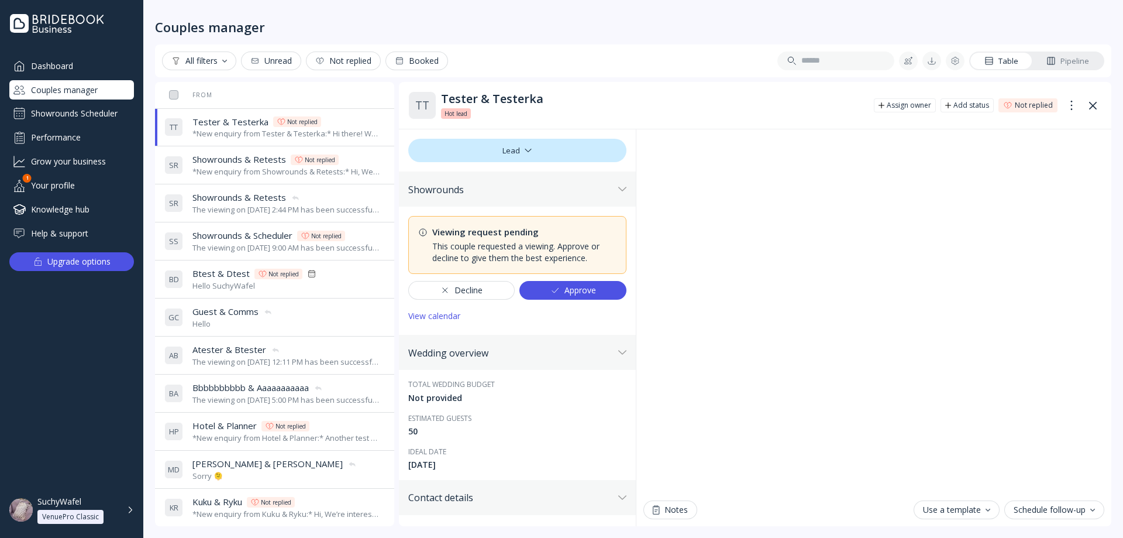
click at [318, 170] on div "*New enquiry from Showrounds & Retests:* Hi, We're interested in your venue! Ca…" at bounding box center [286, 171] width 188 height 11
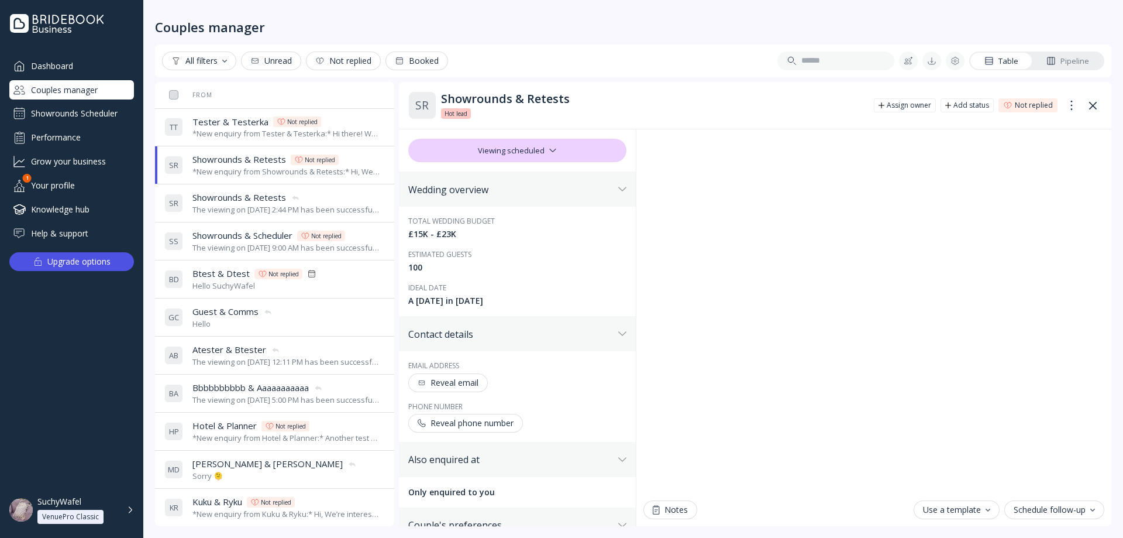
click at [323, 194] on div "Showrounds & Retests Showrounds & Retests" at bounding box center [286, 197] width 188 height 12
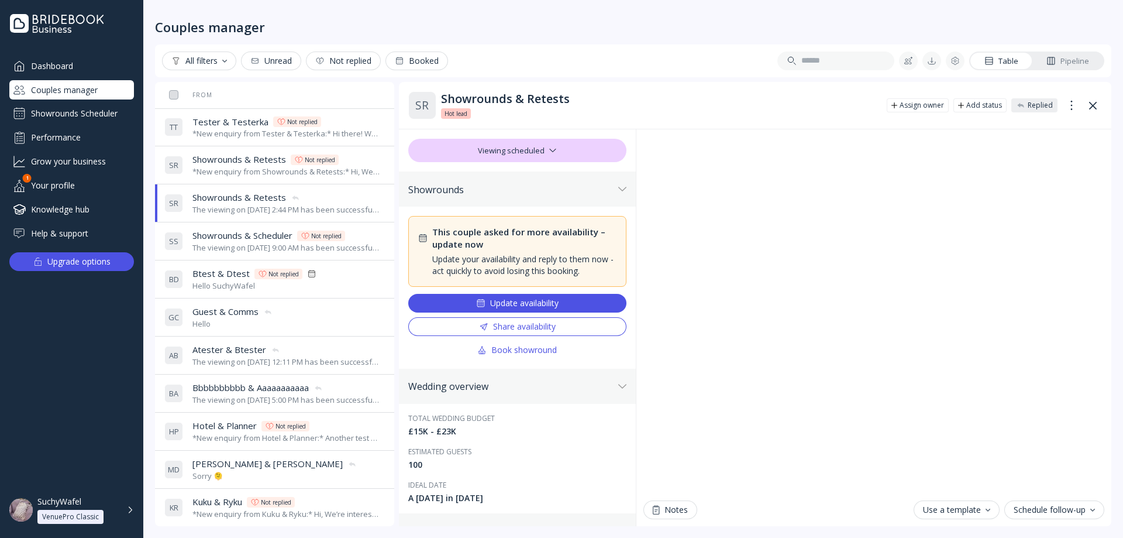
click at [345, 251] on div "The viewing on [DATE] 9:00 AM has been successfully cancelled by SuchyWafel." at bounding box center [286, 247] width 188 height 11
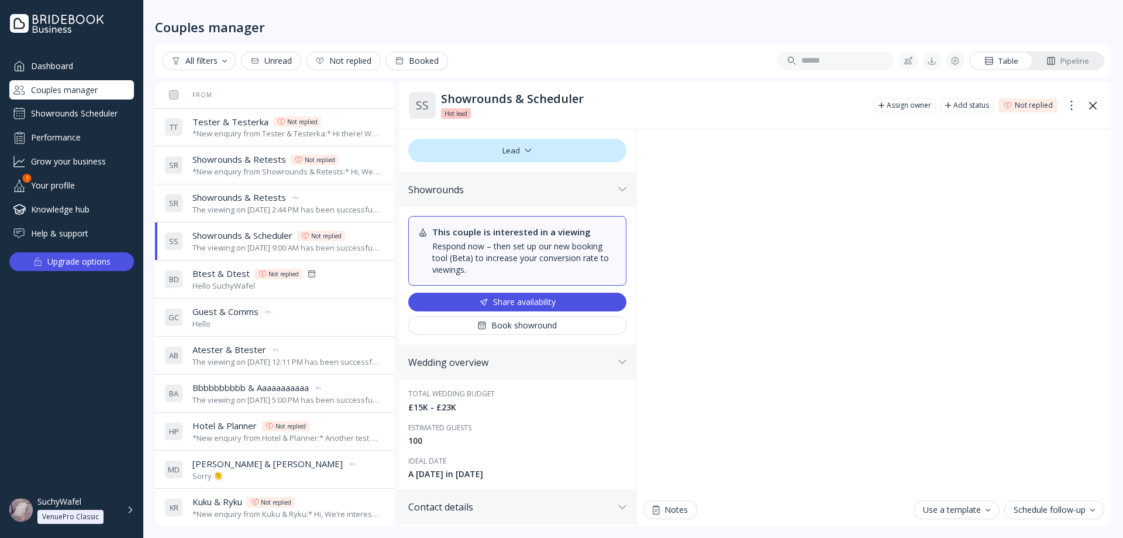
click at [318, 209] on div "The viewing on [DATE] 2:44 PM has been successfully cancelled by SuchyWafel." at bounding box center [286, 209] width 188 height 11
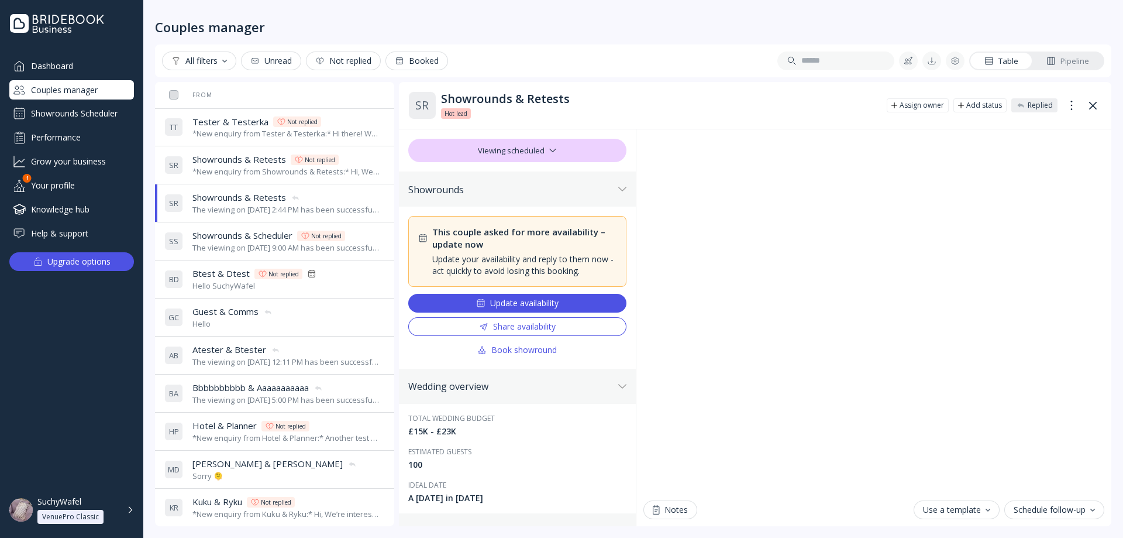
click at [334, 125] on div "Tester & Testerka Tester & [PERSON_NAME] Not replied" at bounding box center [286, 122] width 188 height 12
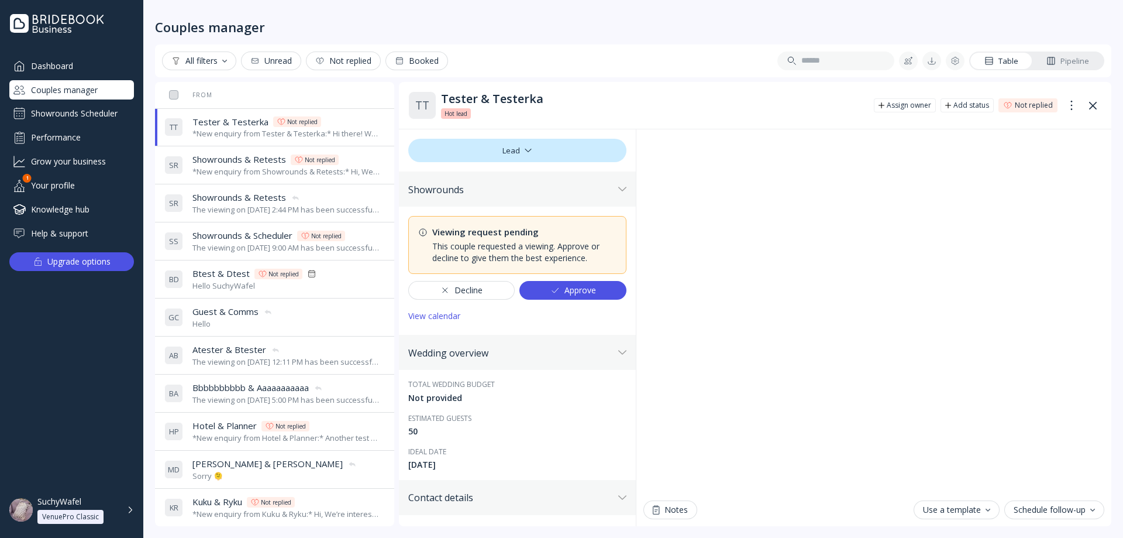
click at [348, 163] on div "Showrounds & Retests Showrounds & Retests Not replied" at bounding box center [286, 159] width 188 height 12
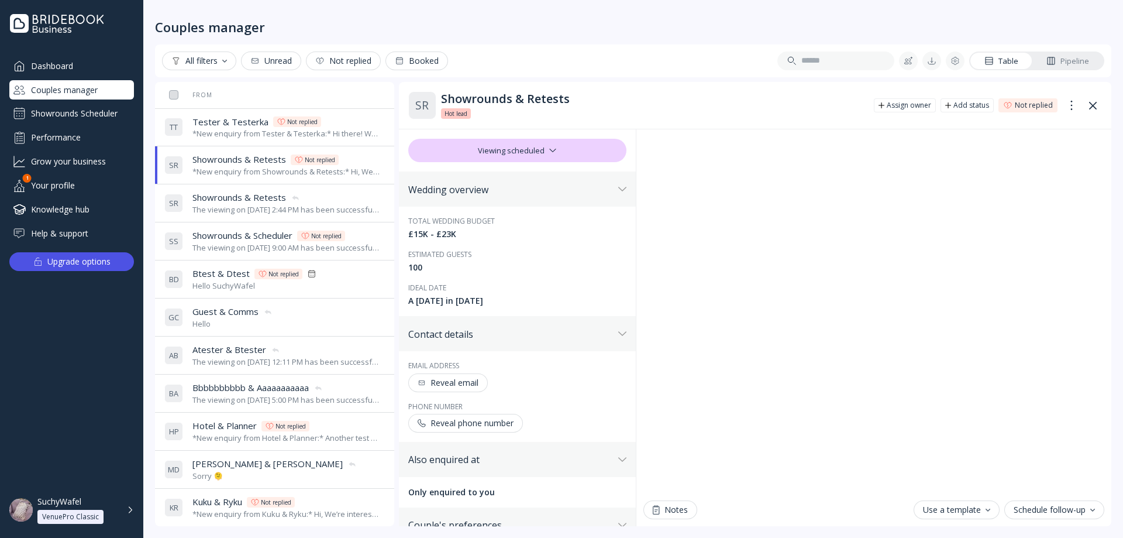
click at [350, 194] on div "Showrounds & Retests Showrounds & Retests" at bounding box center [286, 197] width 188 height 12
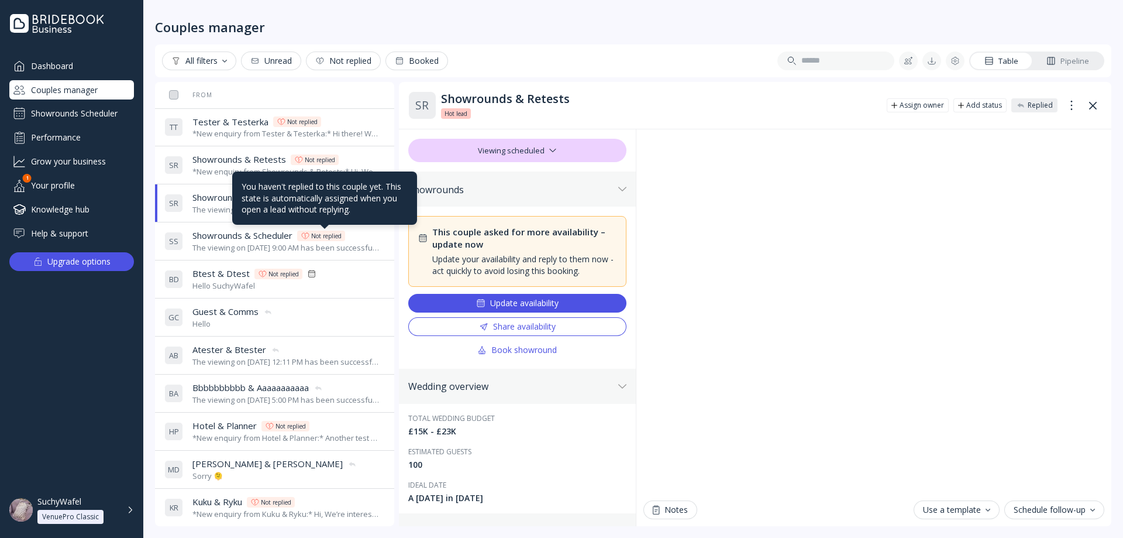
click at [345, 231] on div "Not replied" at bounding box center [321, 236] width 48 height 11
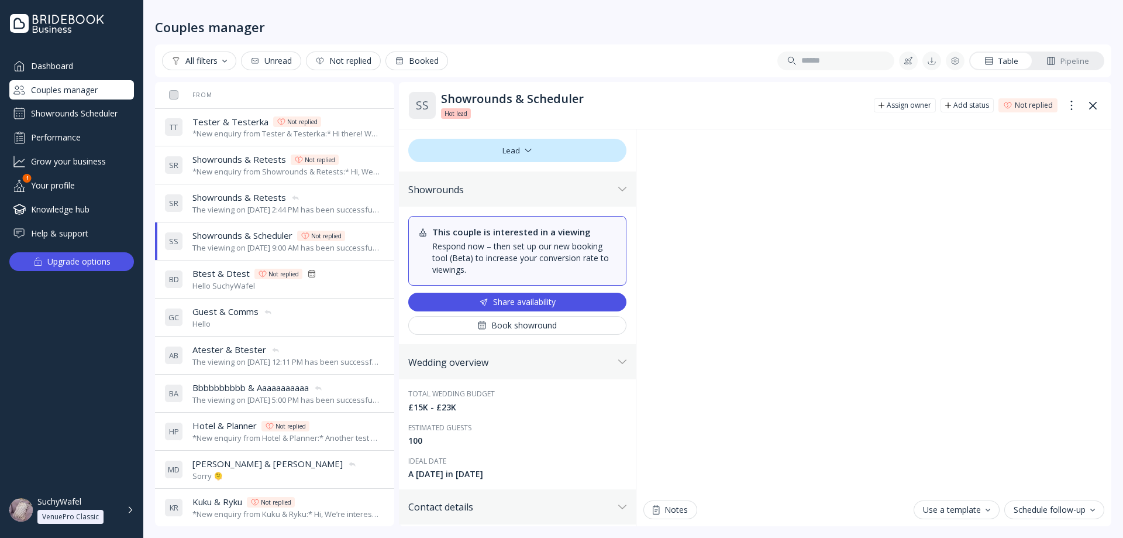
click at [324, 272] on div "B D Btest & Dtest Btest & Dtest Not replied Hello SuchyWafel" at bounding box center [272, 279] width 216 height 33
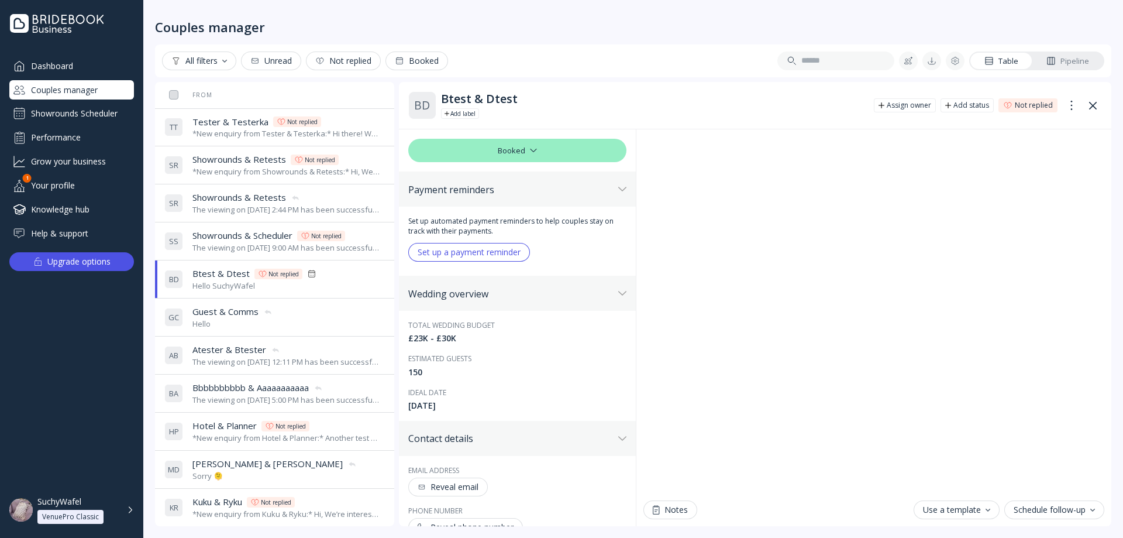
click at [338, 253] on div "The viewing on [DATE] 9:00 AM has been successfully cancelled by SuchyWafel." at bounding box center [286, 247] width 188 height 11
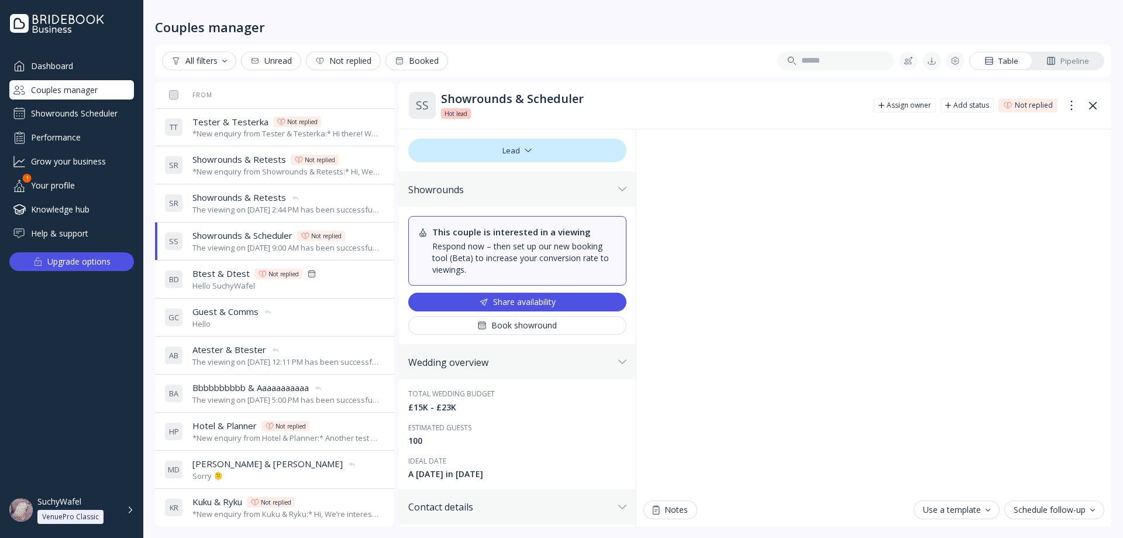
click at [314, 274] on div "B D Btest & Dtest Btest & Dtest Not replied Hello SuchyWafel" at bounding box center [272, 279] width 216 height 33
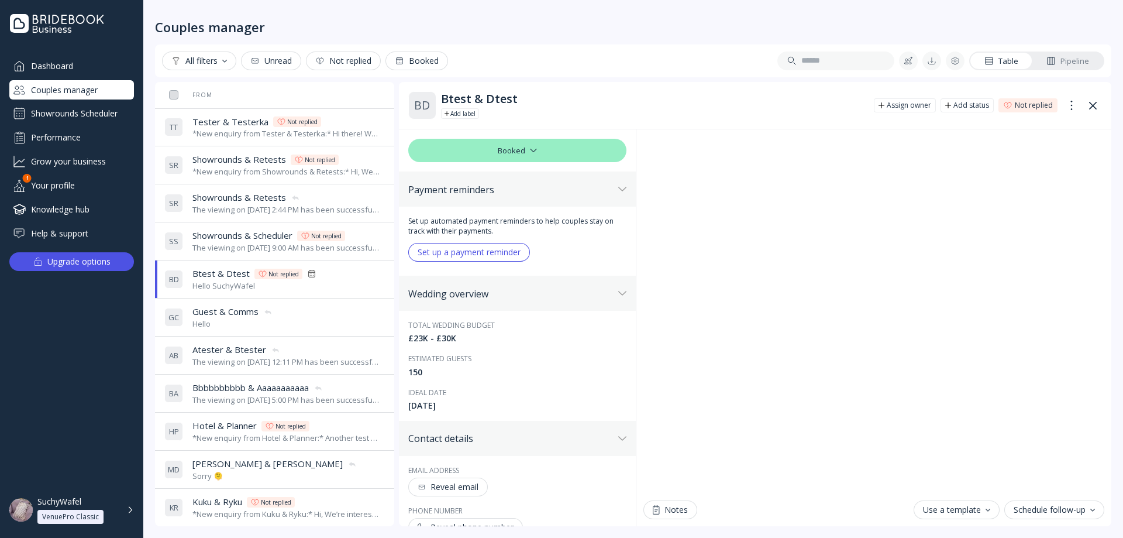
click at [94, 90] on div "Couples manager" at bounding box center [71, 89] width 125 height 19
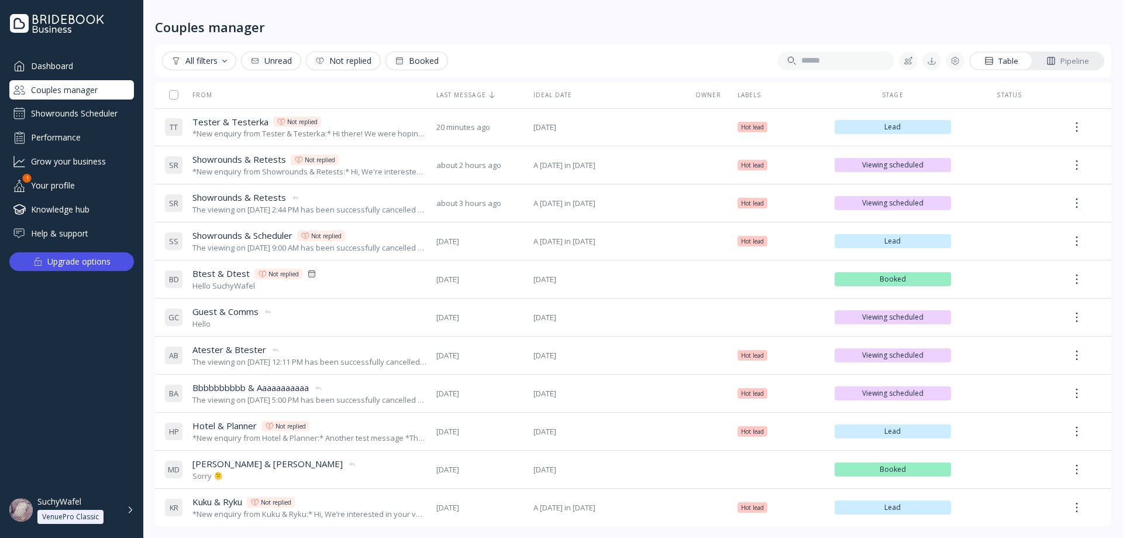
click at [71, 70] on div "Dashboard" at bounding box center [71, 65] width 125 height 19
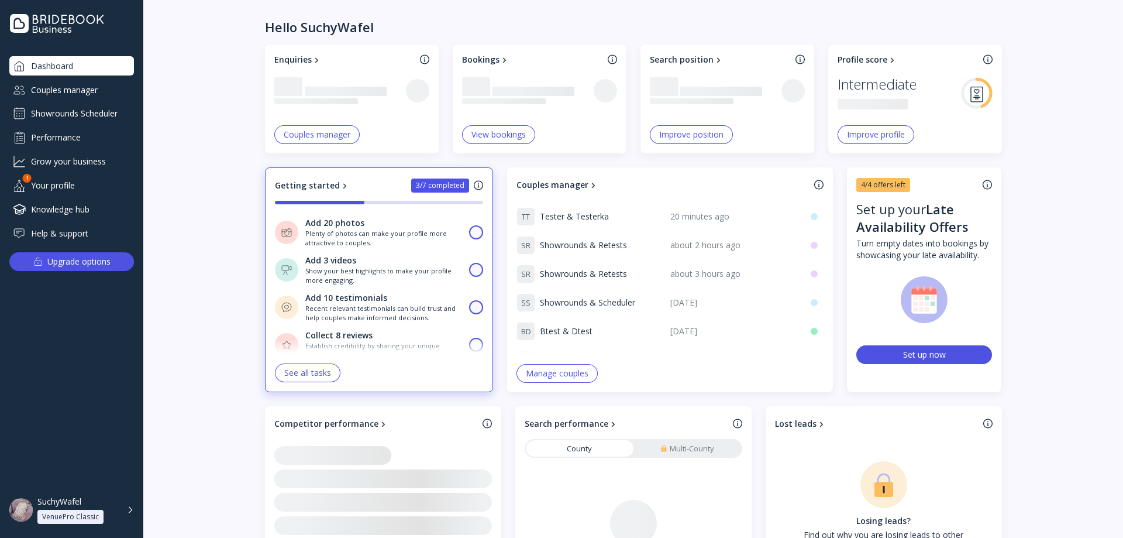
click at [85, 97] on div "Couples manager" at bounding box center [71, 89] width 125 height 19
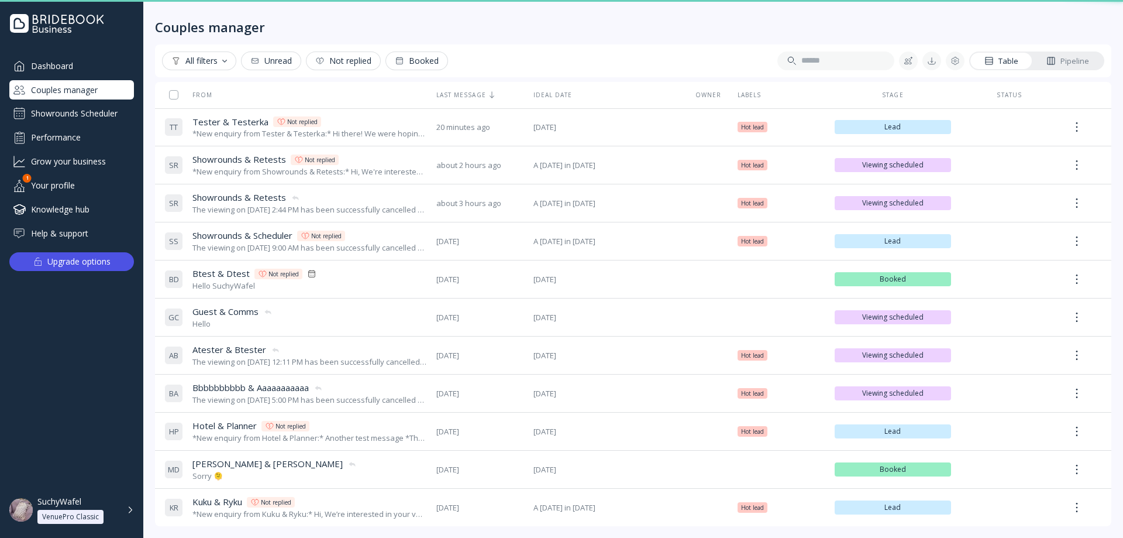
click at [87, 116] on div "Showrounds Scheduler" at bounding box center [71, 113] width 125 height 19
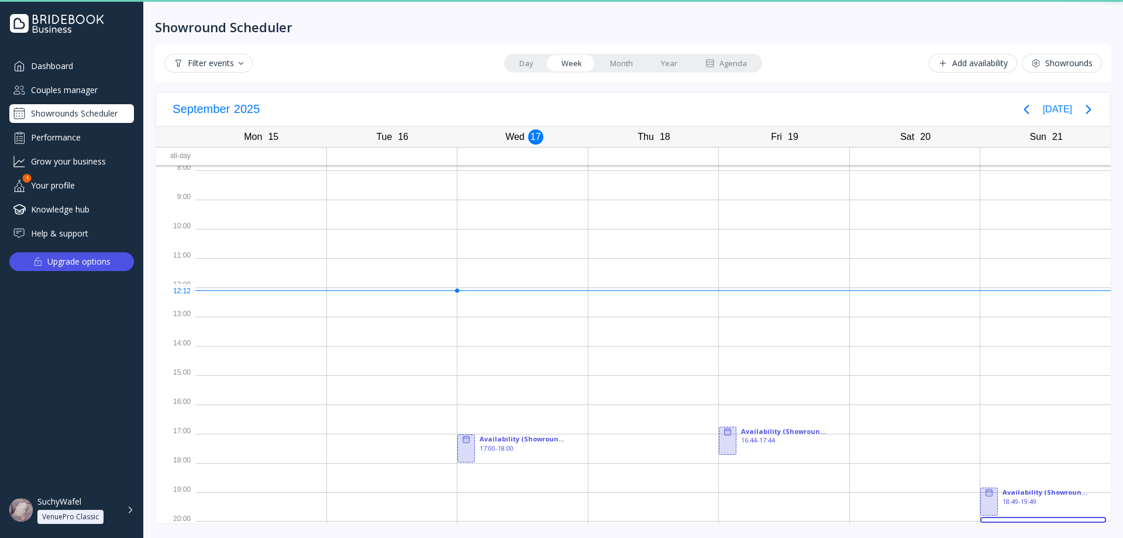
scroll to position [3, 0]
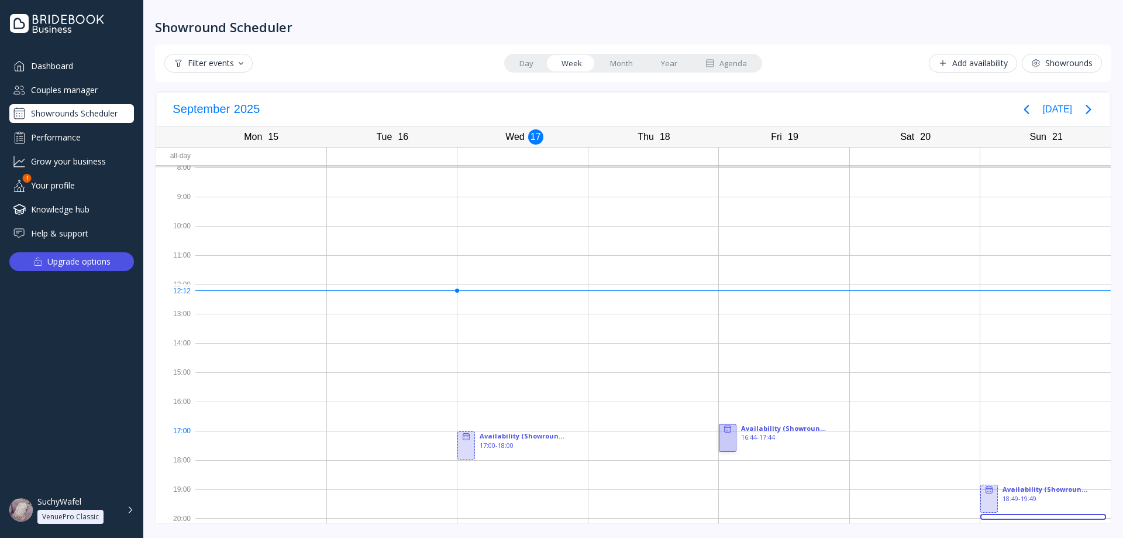
click at [725, 431] on rect at bounding box center [728, 428] width 6 height 6
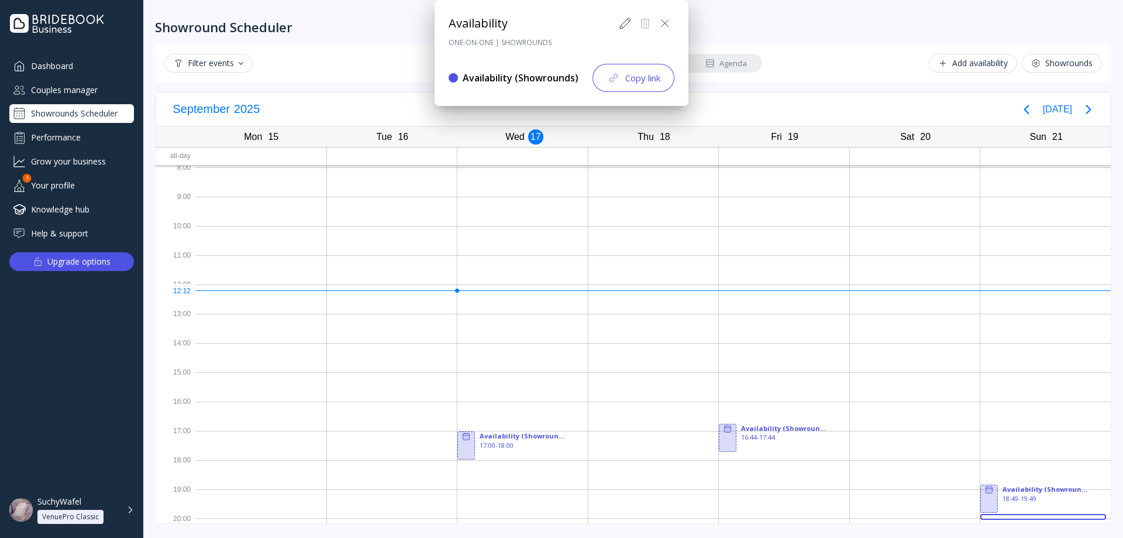
click at [668, 24] on icon at bounding box center [665, 23] width 14 height 14
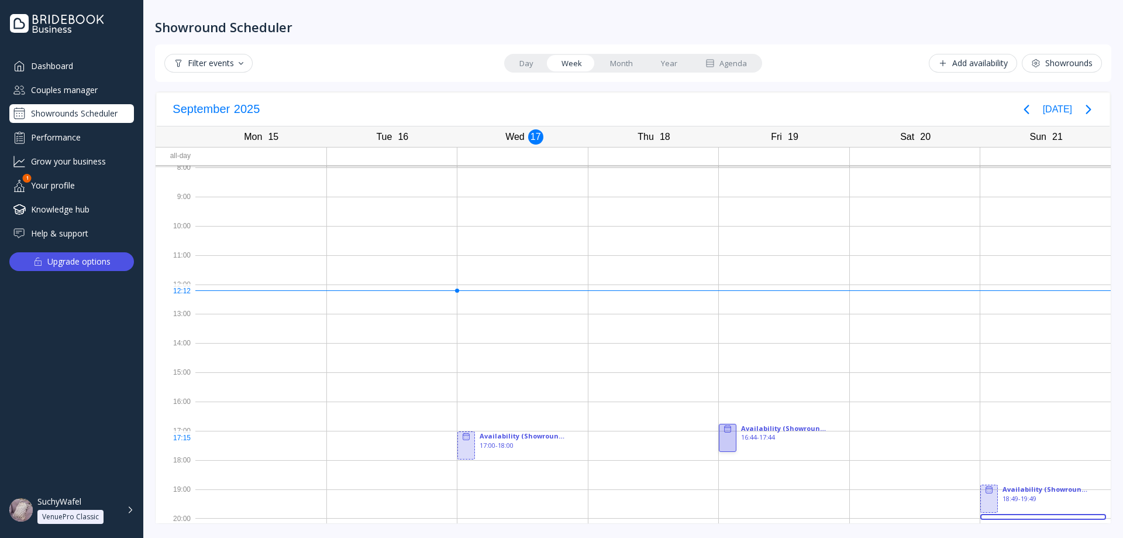
click at [723, 438] on div at bounding box center [728, 438] width 18 height 28
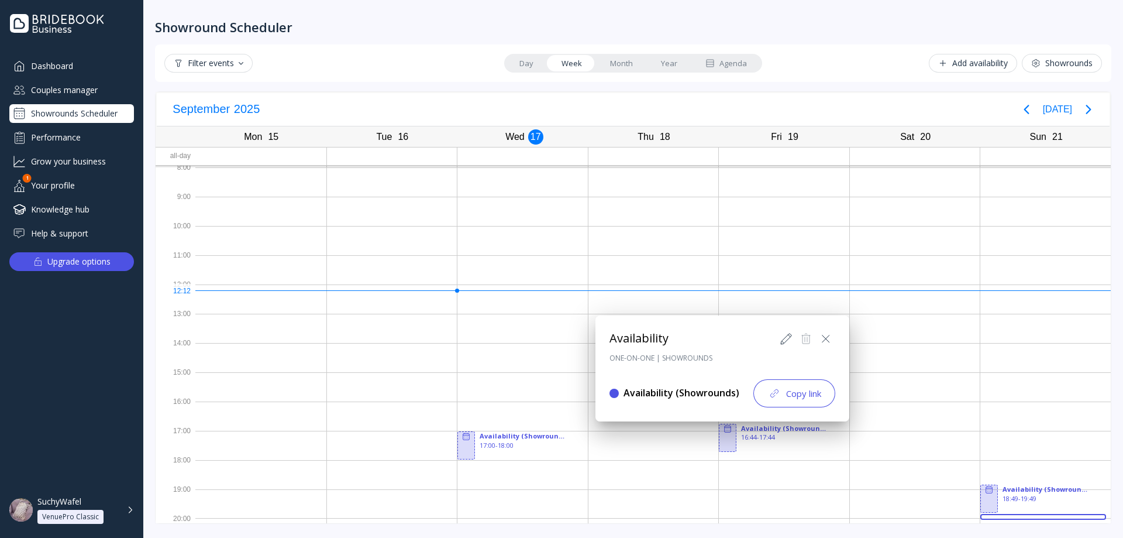
click at [753, 345] on icon at bounding box center [786, 339] width 14 height 14
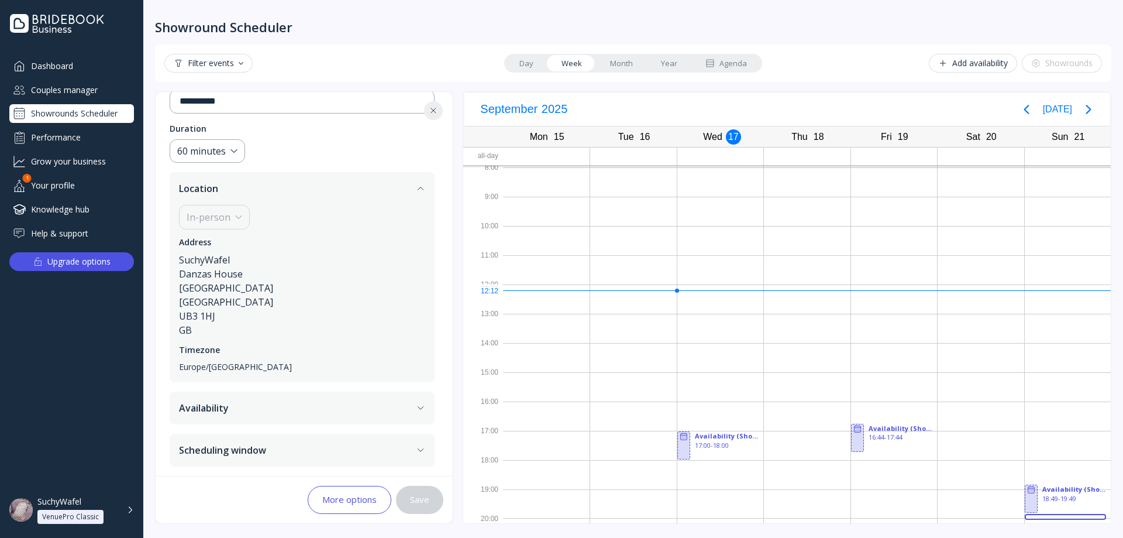
click at [378, 420] on button "Availability" at bounding box center [302, 407] width 265 height 33
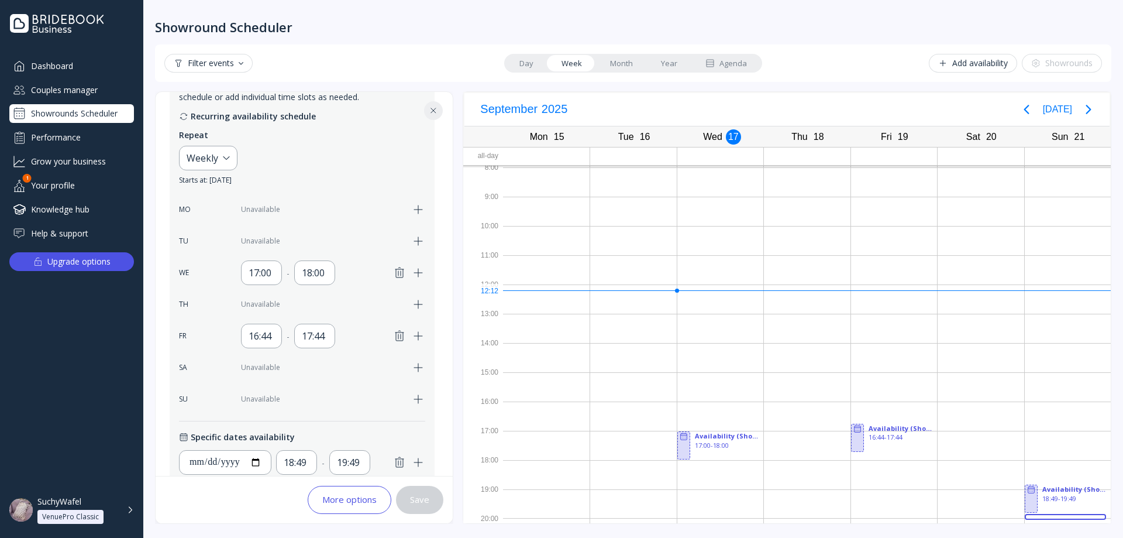
scroll to position [298, 0]
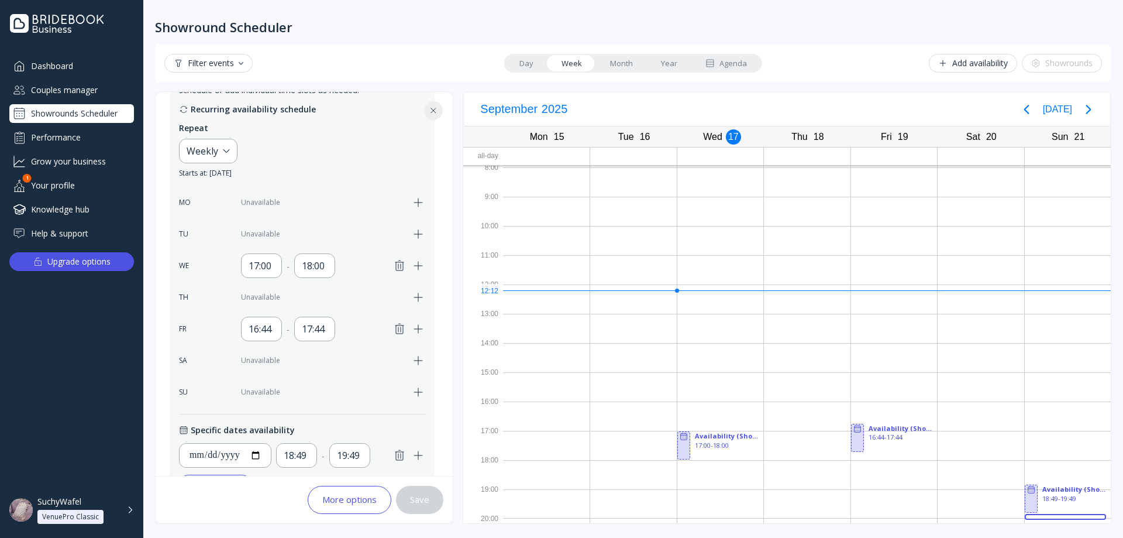
click at [398, 264] on icon "button" at bounding box center [400, 266] width 14 height 14
click at [396, 343] on div "MO Unavailable TU Unavailable WE Unavailable TH Unavailable FR 16:44 - 17:44 SA…" at bounding box center [302, 297] width 246 height 214
click at [394, 328] on icon "button" at bounding box center [400, 329] width 14 height 14
click at [421, 502] on button "Save" at bounding box center [419, 500] width 47 height 28
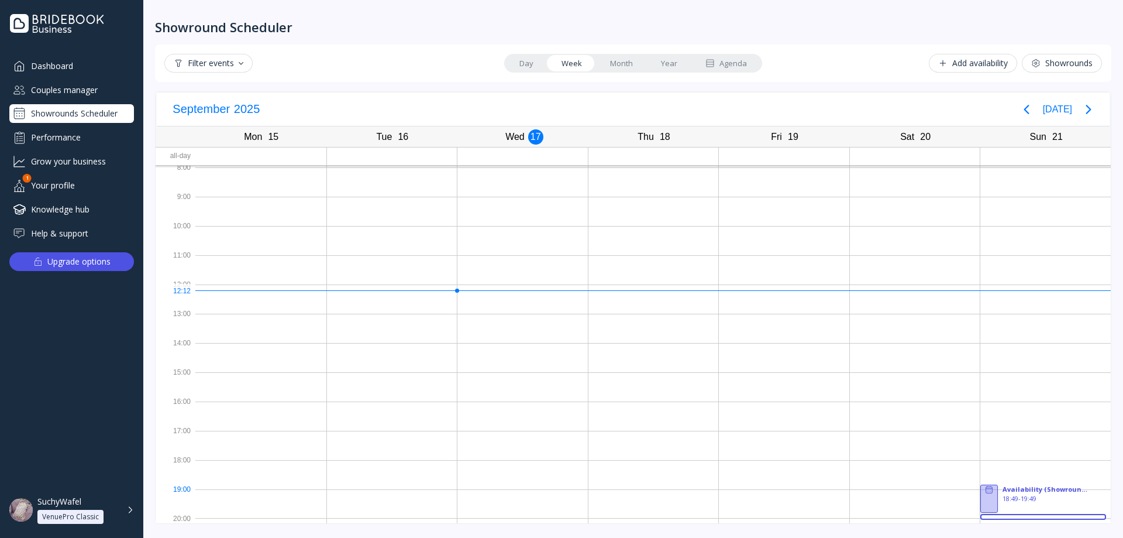
click at [753, 493] on icon at bounding box center [989, 489] width 9 height 9
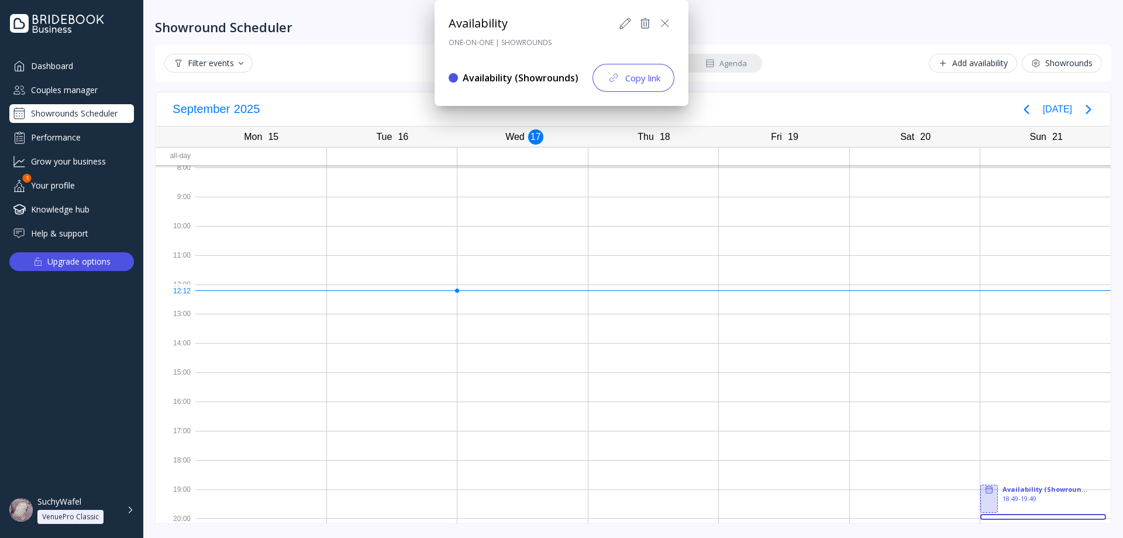
click at [662, 27] on icon at bounding box center [665, 23] width 14 height 14
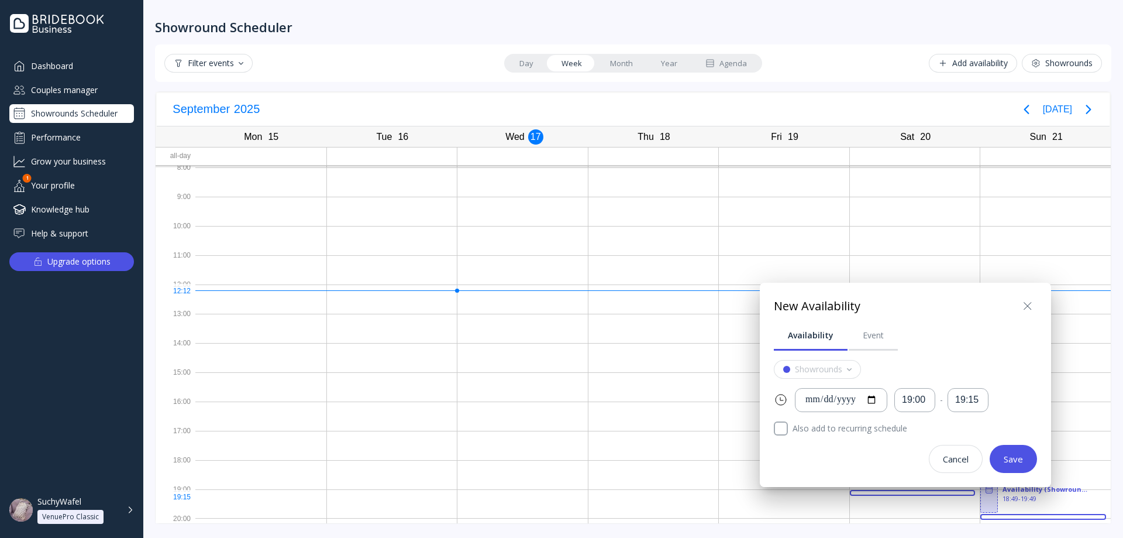
drag, startPoint x: 971, startPoint y: 497, endPoint x: 978, endPoint y: 499, distance: 8.0
click at [753, 499] on div "**********" at bounding box center [561, 269] width 1123 height 538
click at [753, 297] on div at bounding box center [1028, 306] width 19 height 19
click at [753, 304] on icon at bounding box center [1028, 306] width 14 height 14
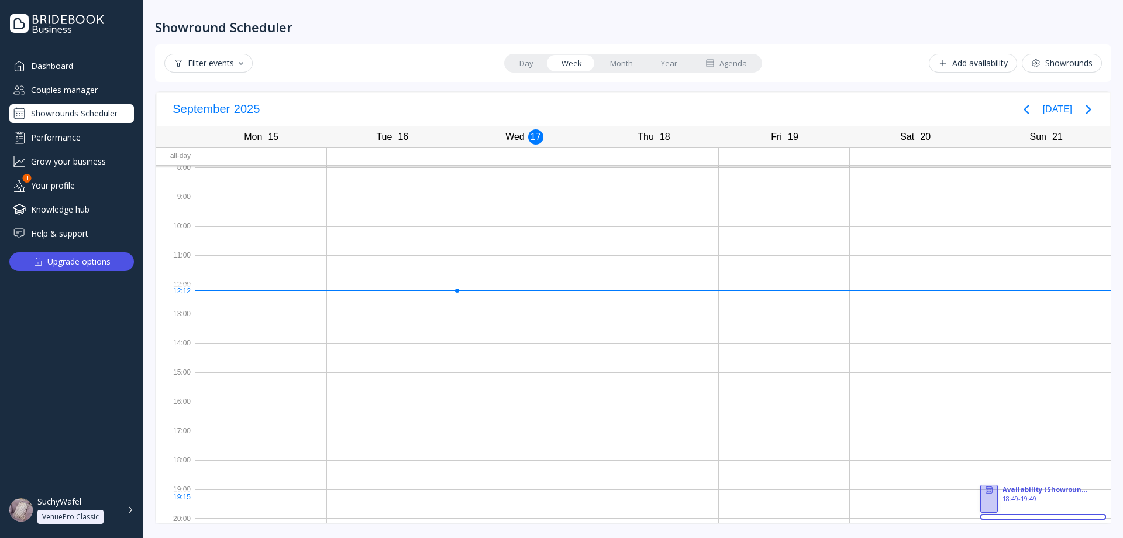
click at [753, 502] on div at bounding box center [990, 498] width 18 height 28
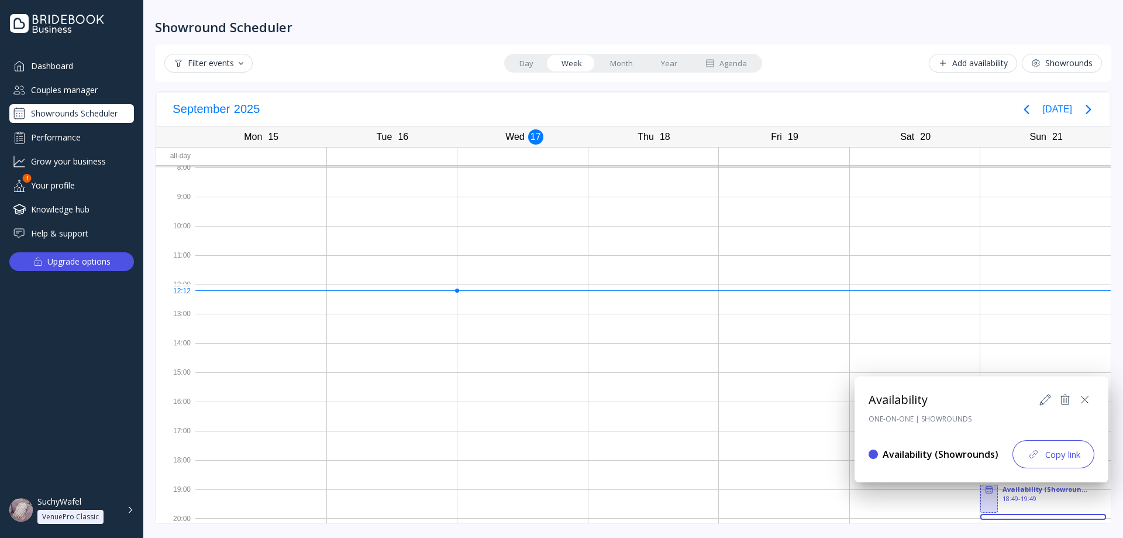
click at [753, 400] on icon at bounding box center [1045, 400] width 14 height 14
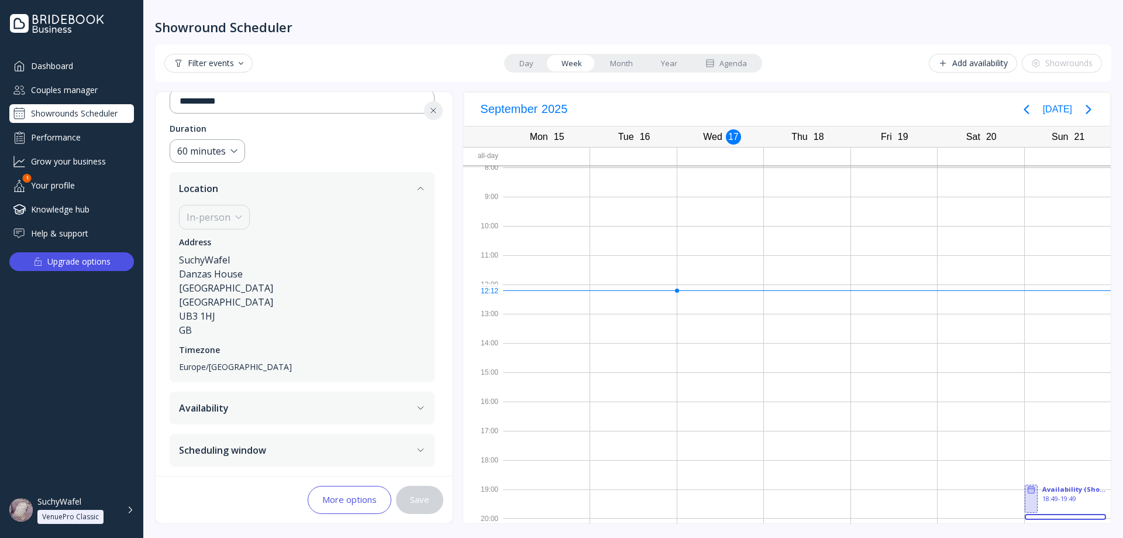
click at [324, 409] on button "Availability" at bounding box center [302, 407] width 265 height 33
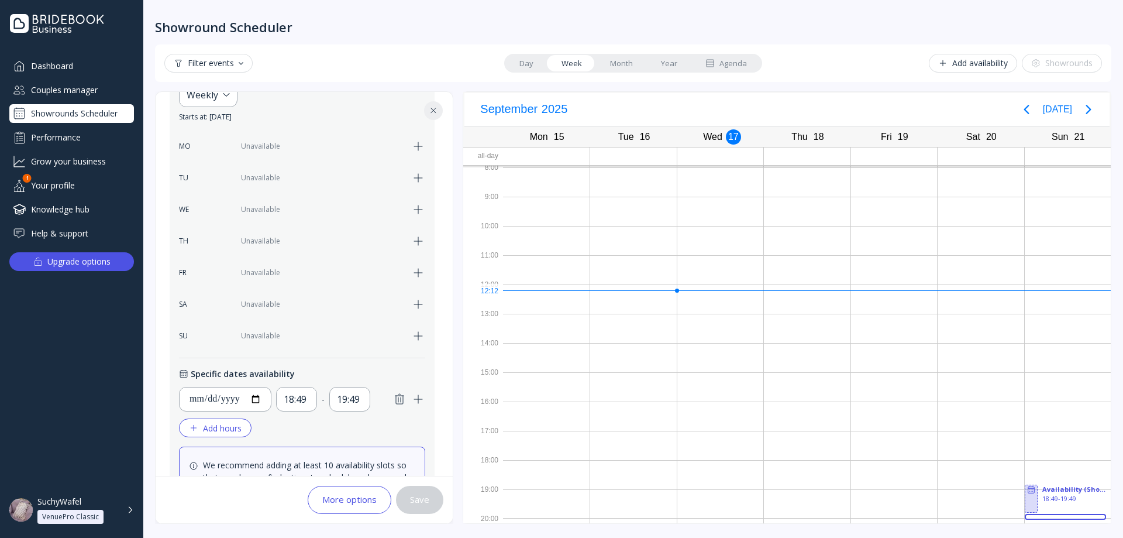
scroll to position [357, 0]
click at [401, 395] on icon "button" at bounding box center [399, 396] width 8 height 10
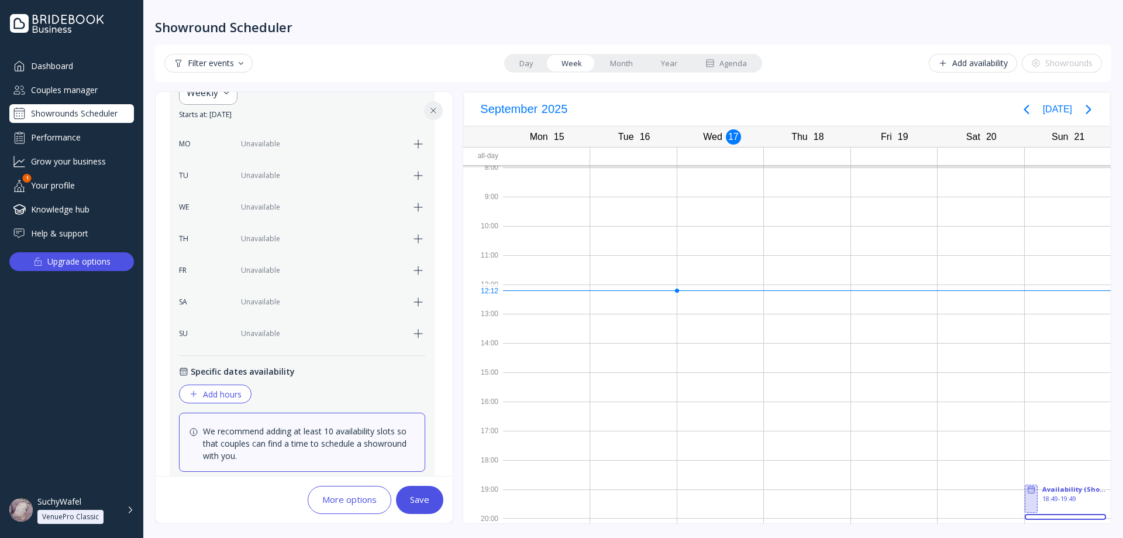
click at [428, 494] on button "Save" at bounding box center [419, 500] width 47 height 28
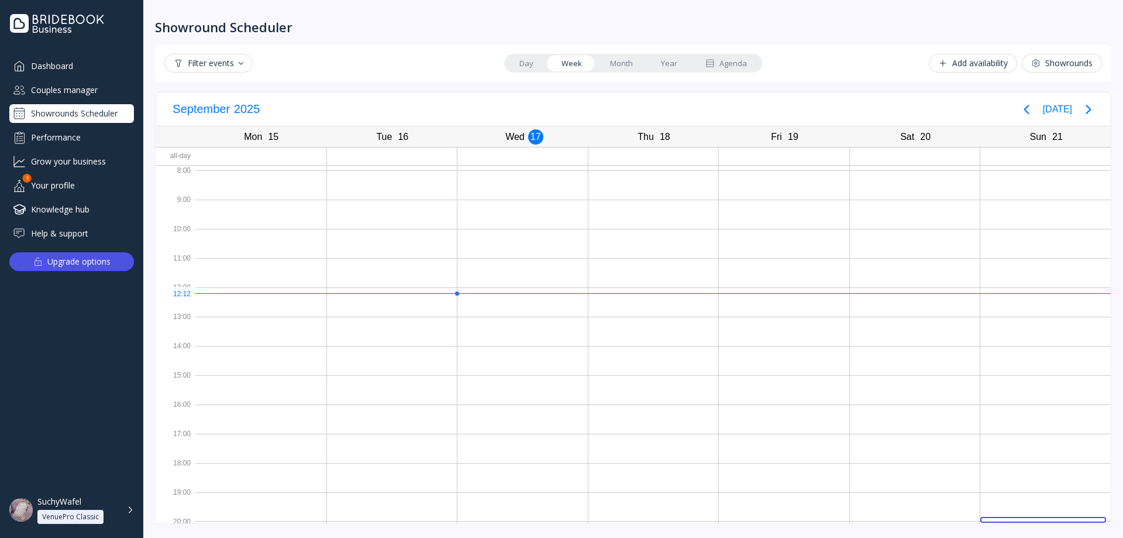
click at [630, 64] on link "Month" at bounding box center [621, 63] width 51 height 16
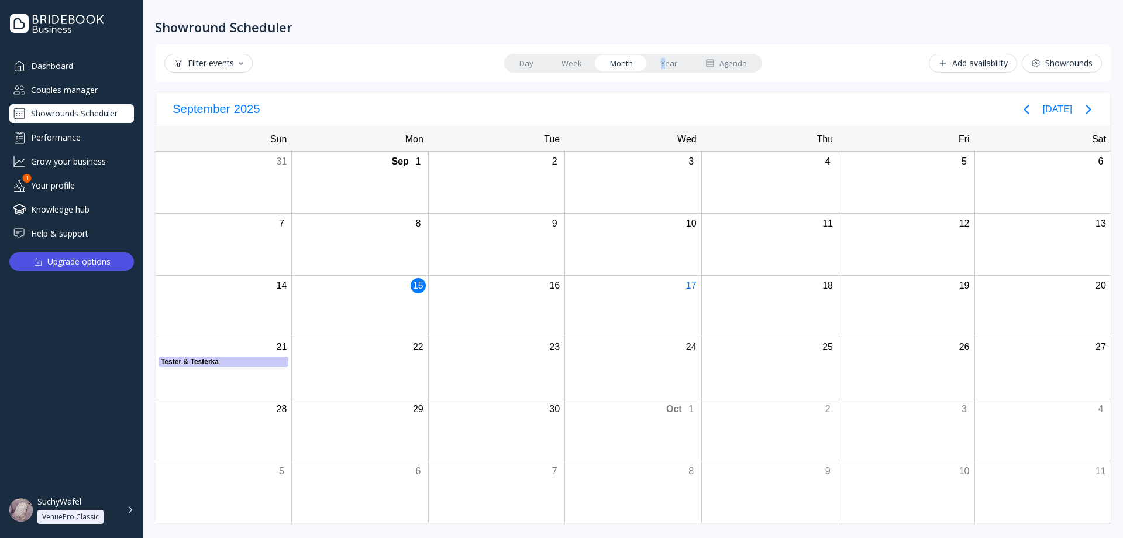
click at [664, 66] on link "Year" at bounding box center [669, 63] width 44 height 16
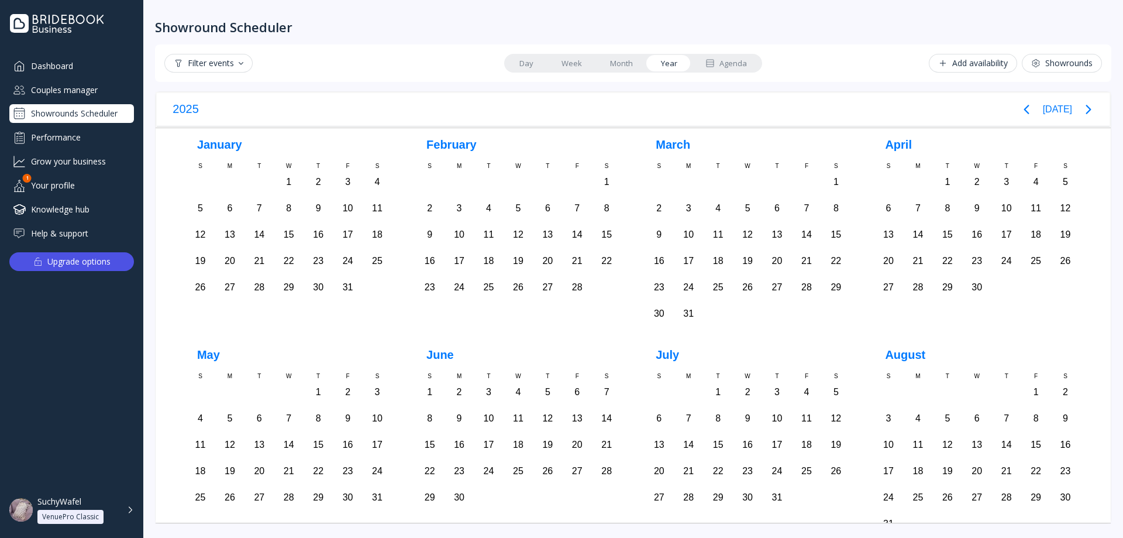
click at [626, 65] on link "Month" at bounding box center [621, 63] width 51 height 16
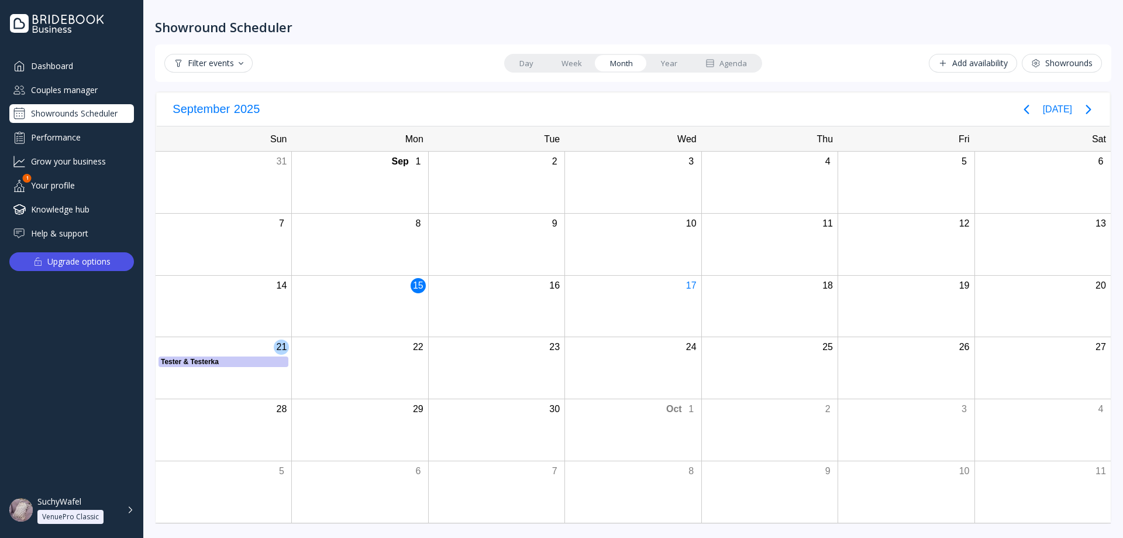
click at [209, 357] on div "Tester & Testerka" at bounding box center [223, 361] width 125 height 11
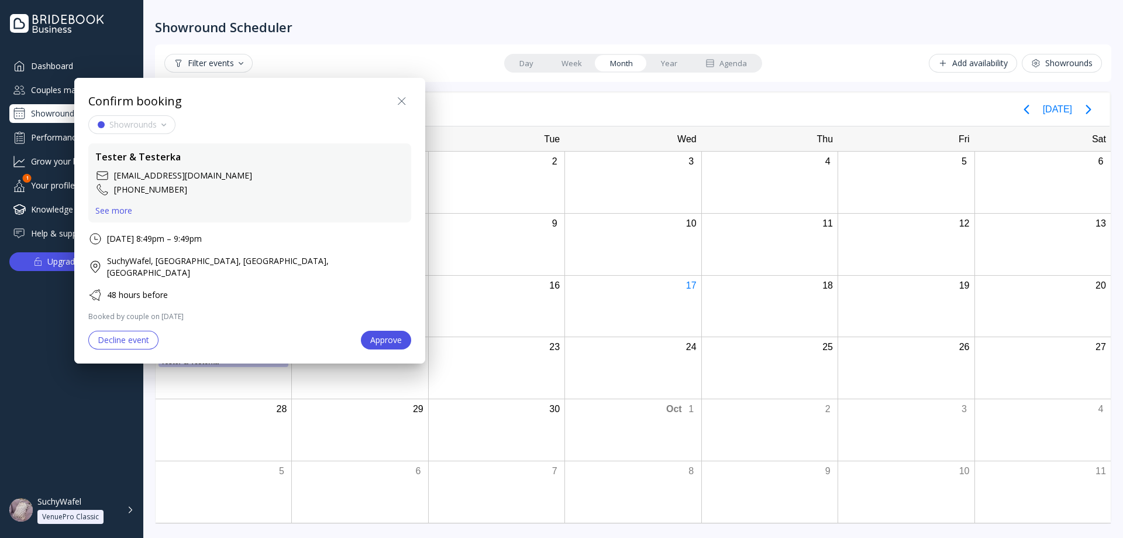
click at [130, 336] on button "Decline event" at bounding box center [123, 340] width 70 height 19
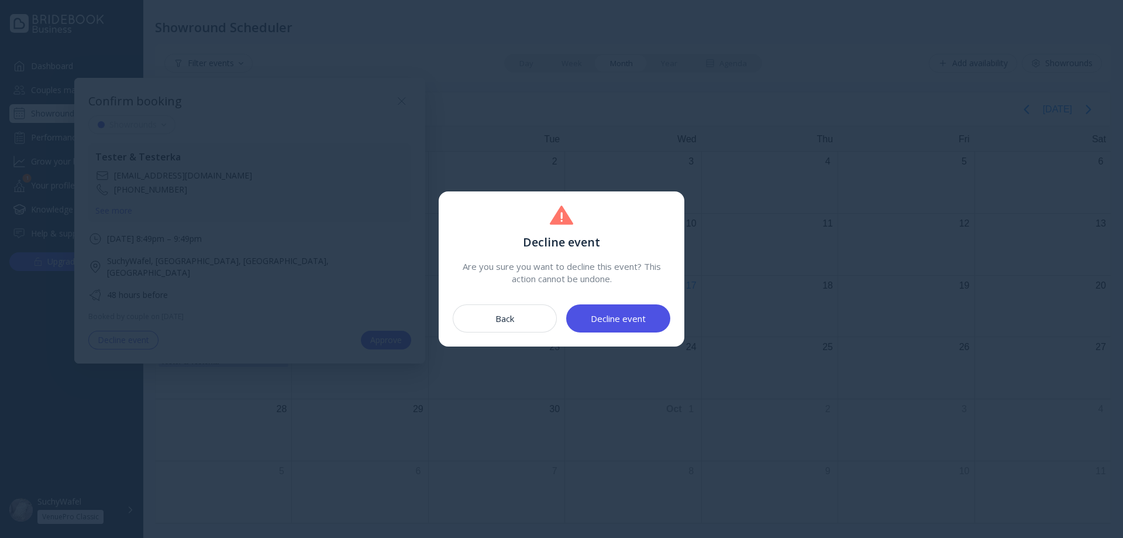
click at [632, 318] on div "Decline event" at bounding box center [618, 318] width 55 height 9
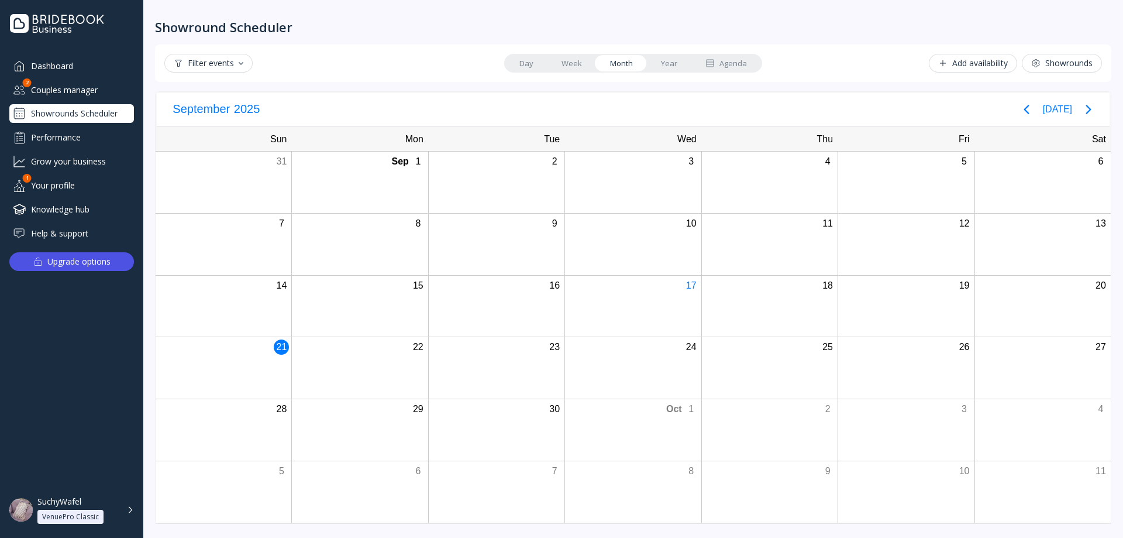
click at [70, 140] on div "Performance" at bounding box center [71, 137] width 125 height 19
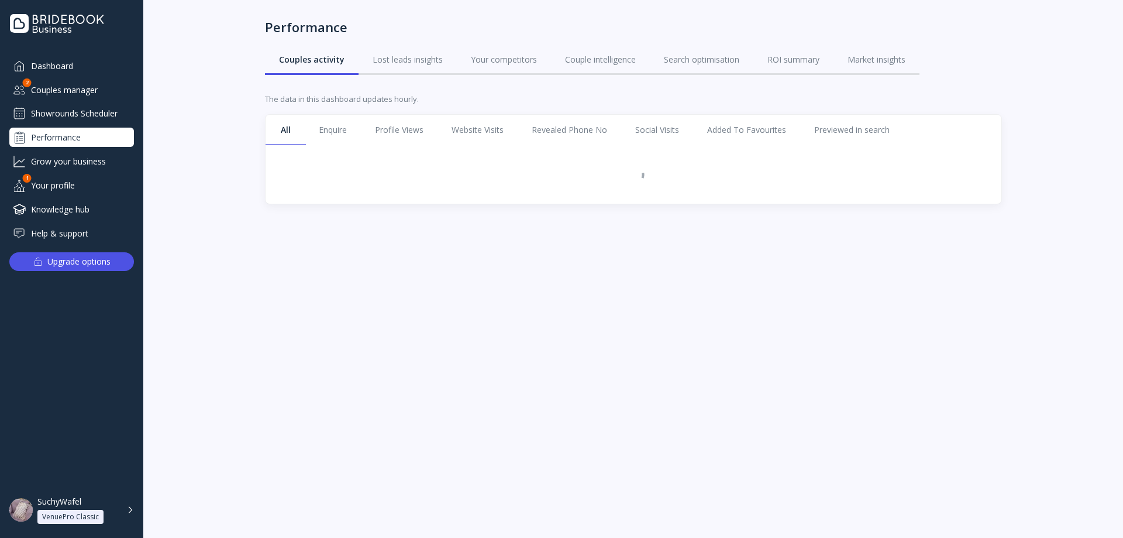
click at [77, 116] on div "Showrounds Scheduler" at bounding box center [71, 113] width 125 height 19
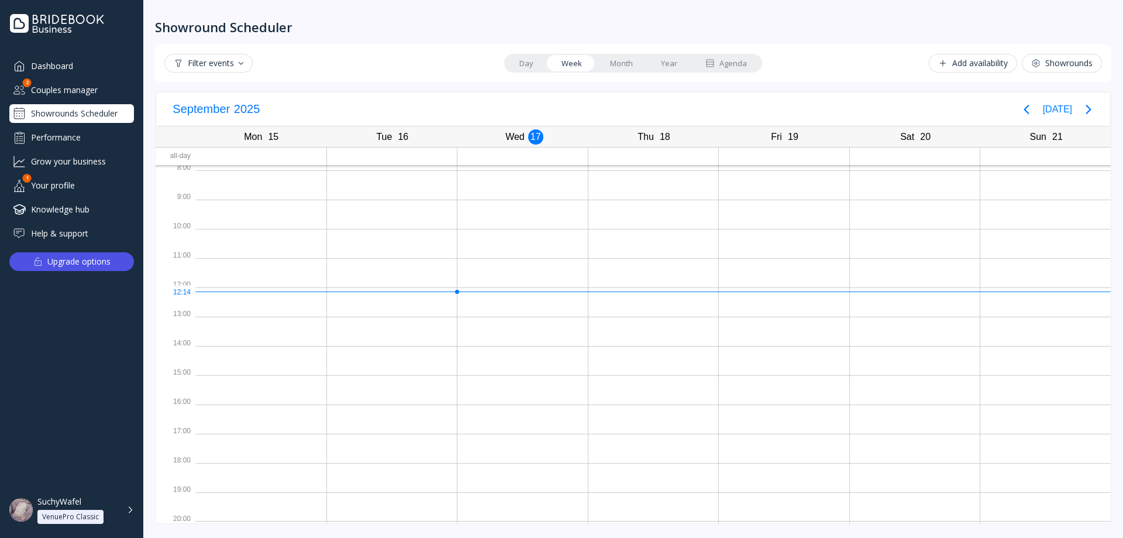
scroll to position [3, 0]
click at [80, 95] on div "Couples manager" at bounding box center [71, 89] width 125 height 19
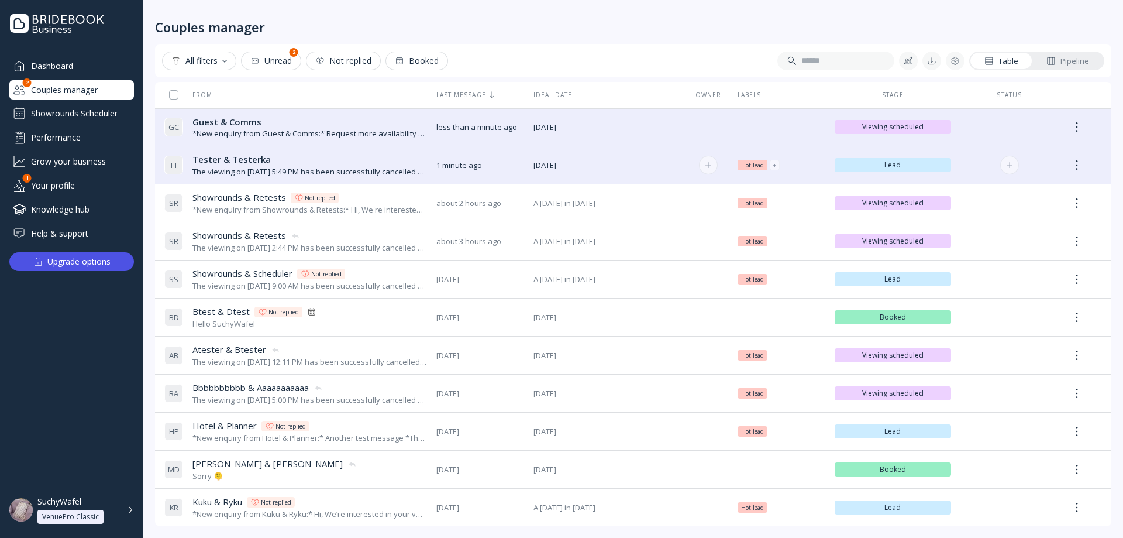
click at [257, 174] on div "The viewing on [DATE] 5:49 PM has been successfully cancelled by SuchyWafel." at bounding box center [309, 171] width 235 height 11
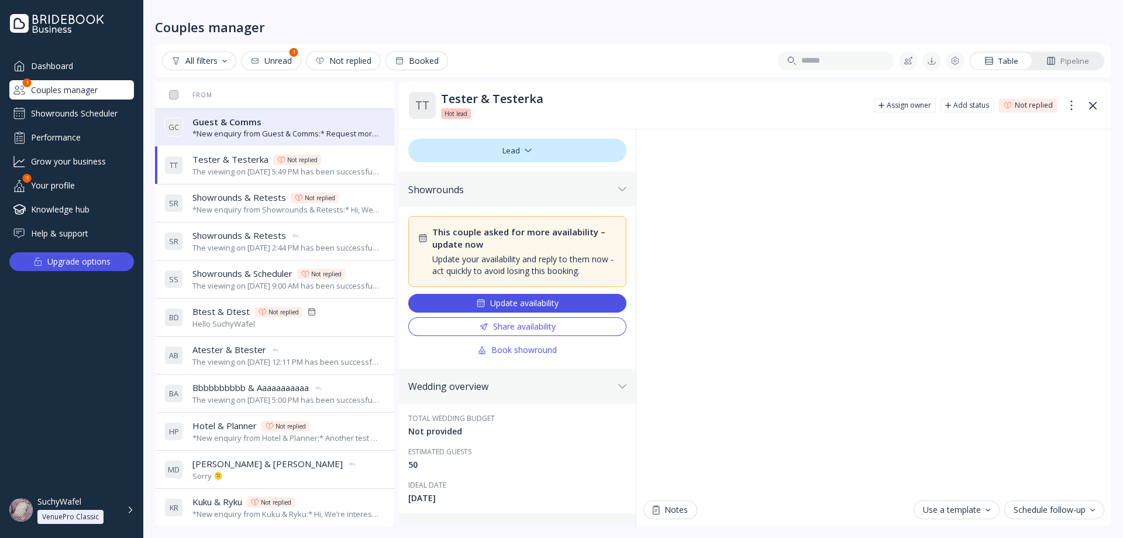
click at [304, 144] on td "G C Guest & Comms Guest & Comms *New enquiry from Guest & Comms:* Request more …" at bounding box center [296, 127] width 272 height 38
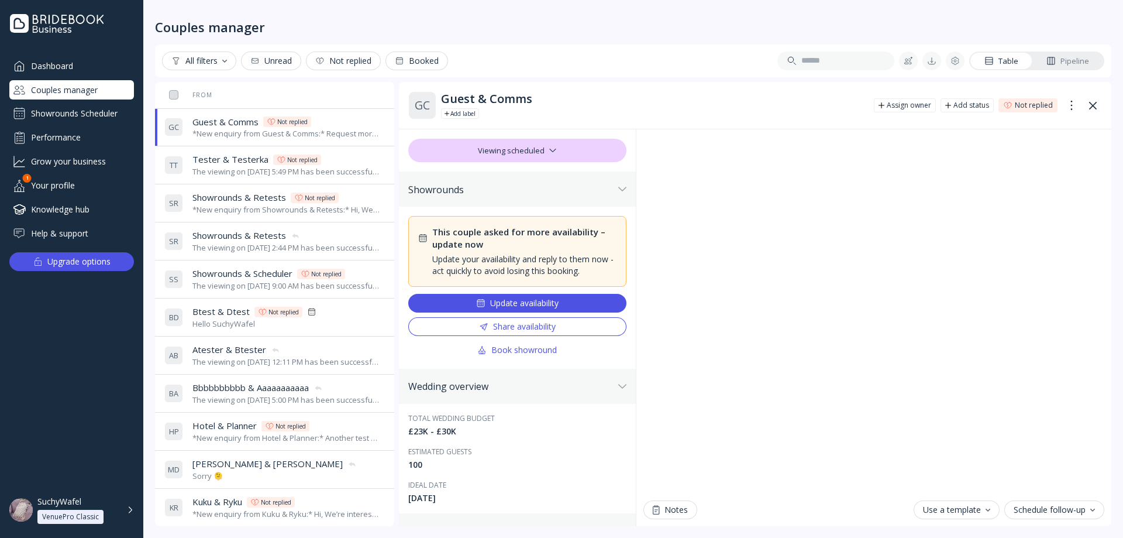
click at [308, 173] on div "The viewing on [DATE] 5:49 PM has been successfully cancelled by SuchyWafel." at bounding box center [286, 171] width 188 height 11
click at [332, 134] on div "*New enquiry from Guest & Comms:* Request more availability test message. *They…" at bounding box center [286, 133] width 188 height 11
